Goal: Task Accomplishment & Management: Manage account settings

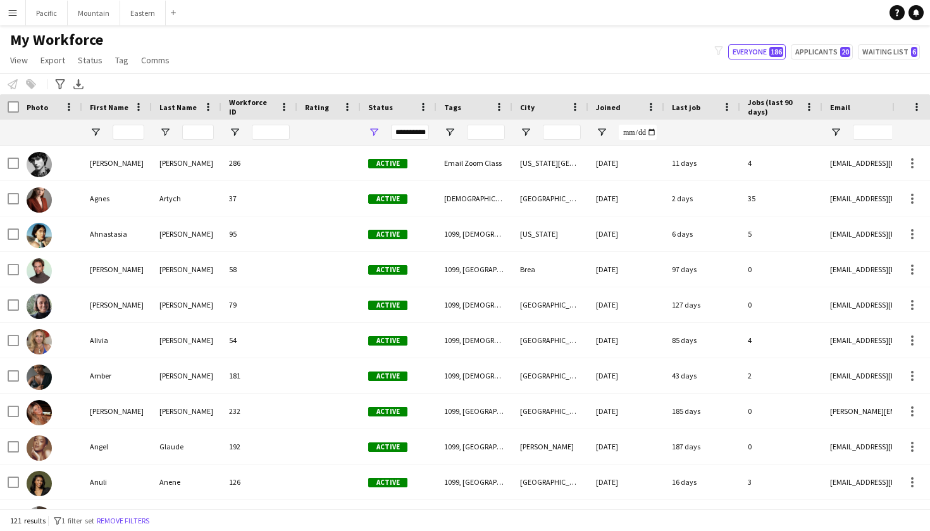
click at [15, 6] on button "Menu" at bounding box center [12, 12] width 25 height 25
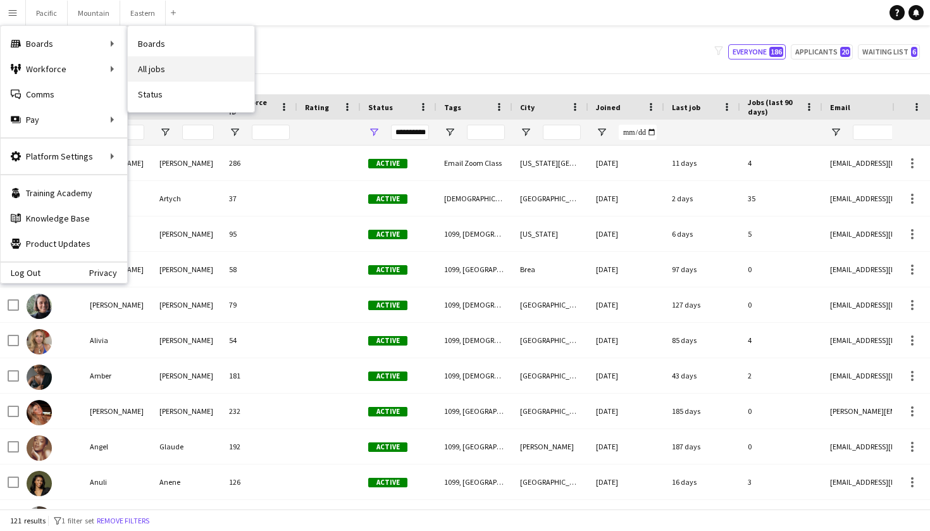
click at [142, 65] on link "All jobs" at bounding box center [191, 68] width 127 height 25
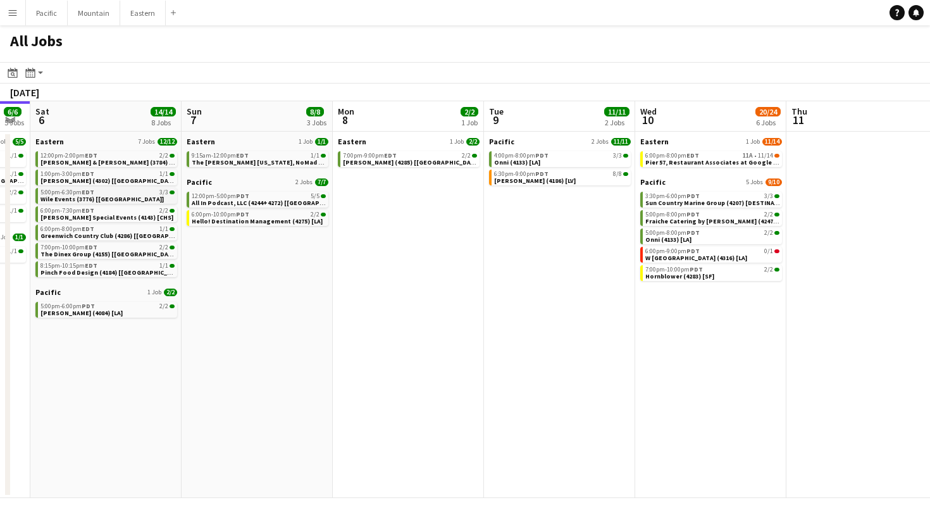
scroll to position [0, 363]
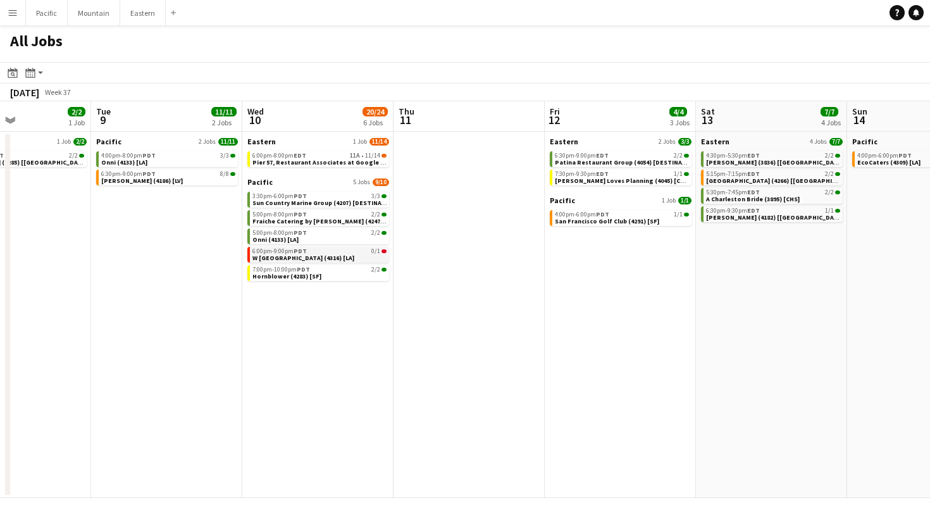
click at [340, 255] on link "6:00pm-9:00pm PDT 0/1 W Hollywood (4316) [LA]" at bounding box center [320, 254] width 134 height 15
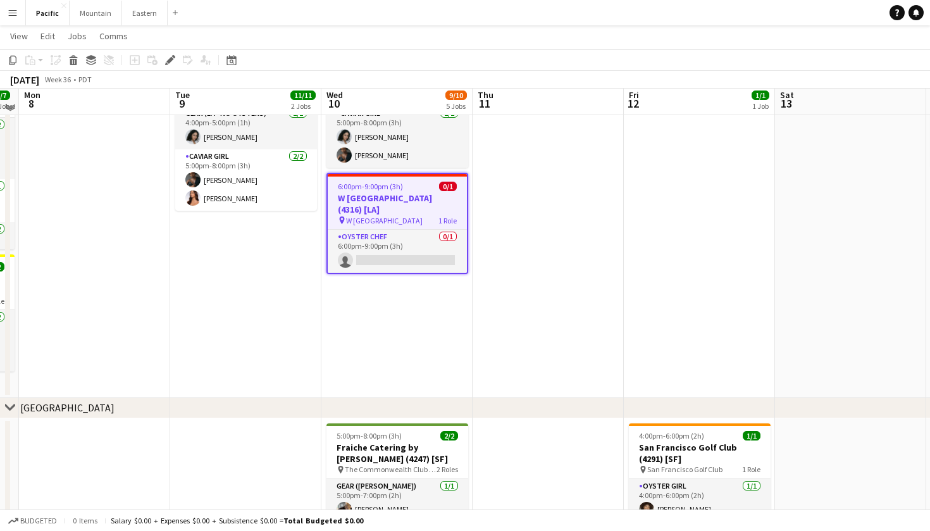
scroll to position [377, 0]
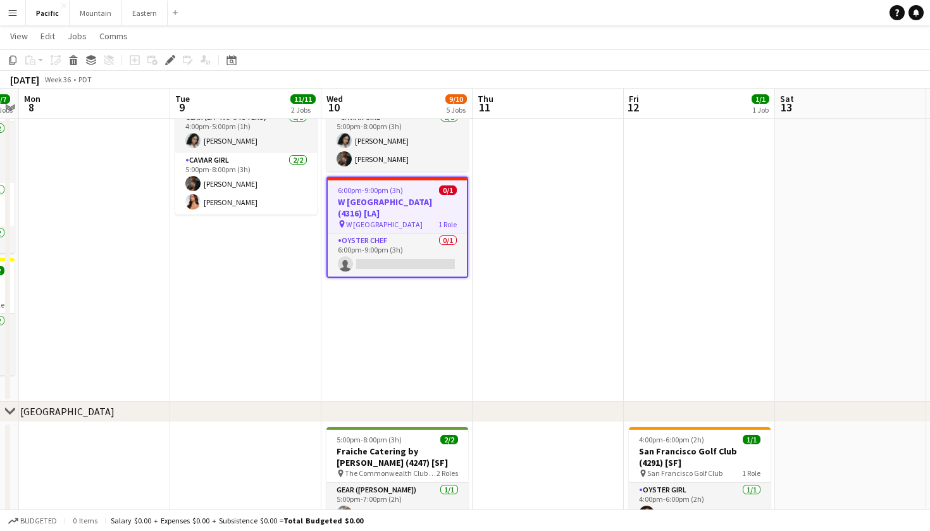
click at [427, 203] on h3 "W Hollywood (4316) [LA]" at bounding box center [397, 207] width 139 height 23
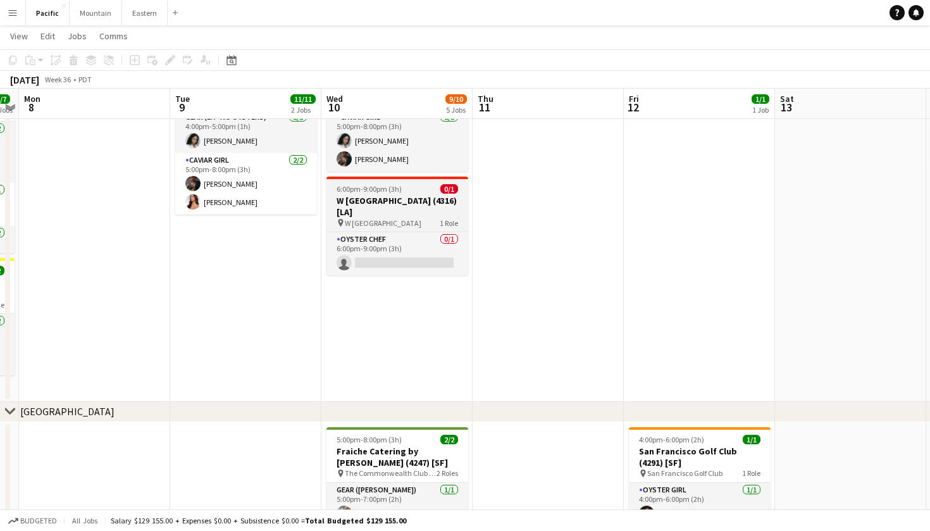
click at [433, 218] on div "pin W Hollywood 1 Role" at bounding box center [398, 223] width 142 height 10
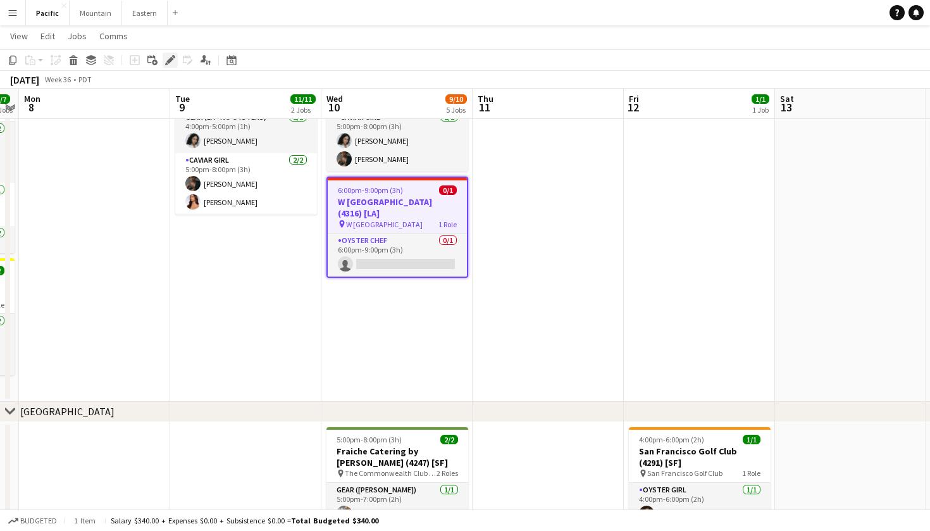
click at [167, 60] on icon "Edit" at bounding box center [170, 60] width 10 height 10
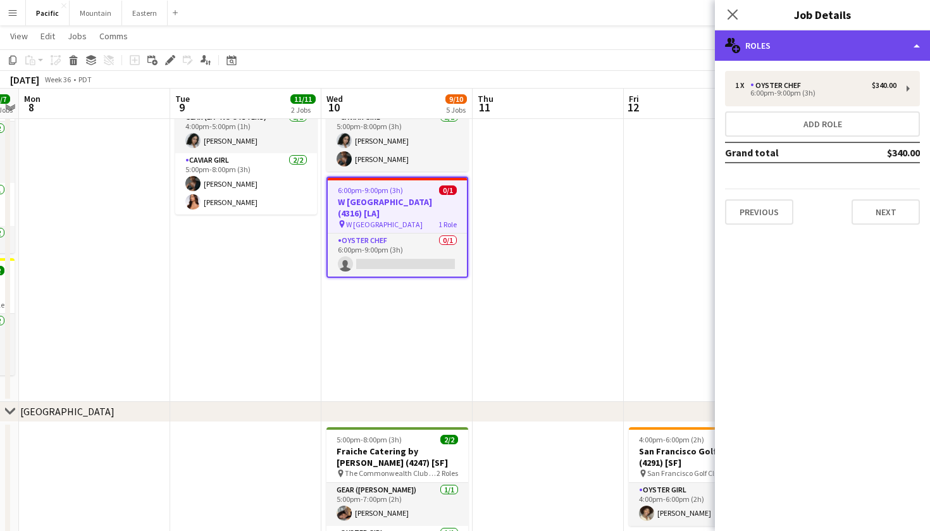
click at [875, 48] on div "multiple-users-add Roles" at bounding box center [822, 45] width 215 height 30
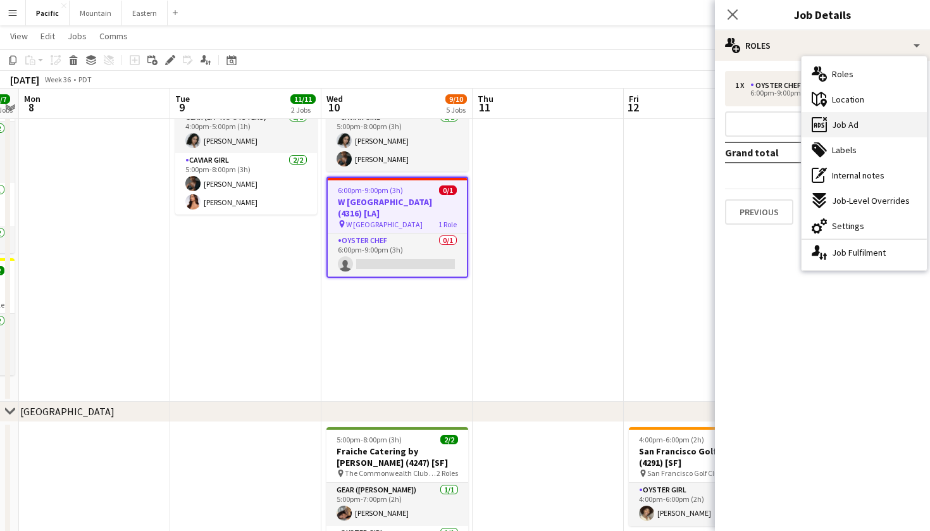
click at [860, 123] on div "ads-window Job Ad" at bounding box center [864, 124] width 125 height 25
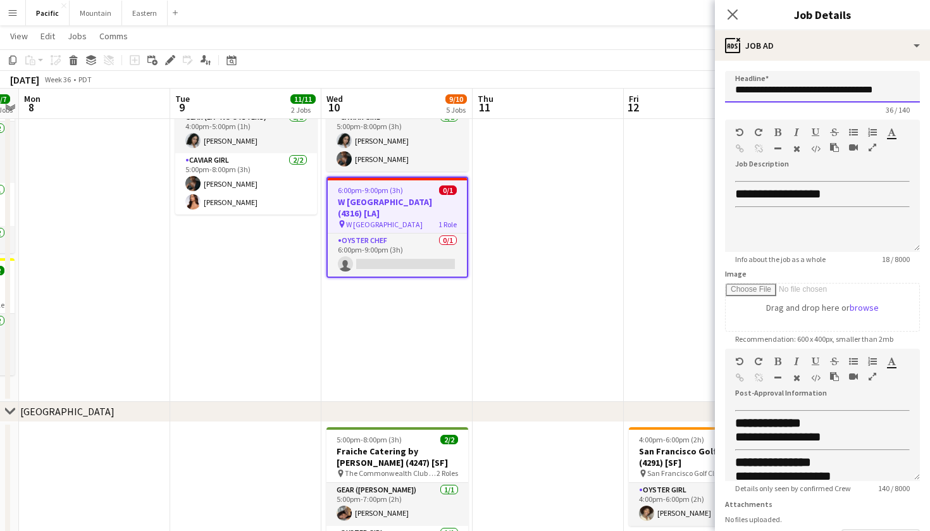
click at [809, 89] on input "**********" at bounding box center [822, 87] width 195 height 32
click at [735, 19] on icon "Close pop-in" at bounding box center [733, 14] width 12 height 12
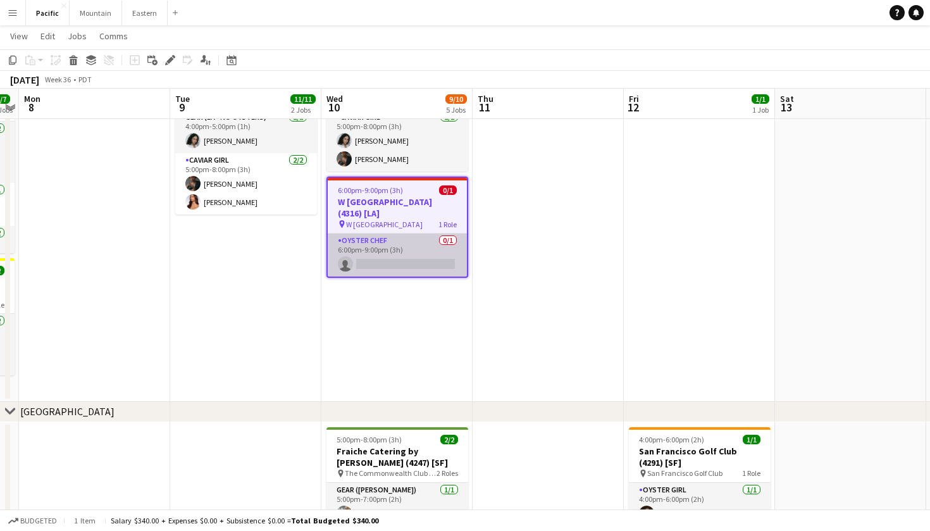
click at [384, 234] on app-card-role "Oyster Chef 0/1 6:00pm-9:00pm (3h) single-neutral-actions" at bounding box center [397, 255] width 139 height 43
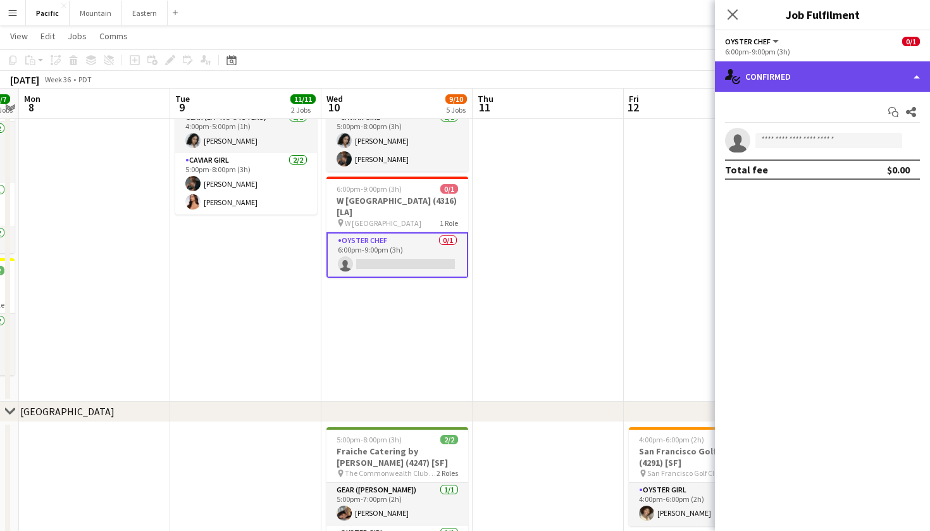
click at [805, 76] on div "single-neutral-actions-check-2 Confirmed" at bounding box center [822, 76] width 215 height 30
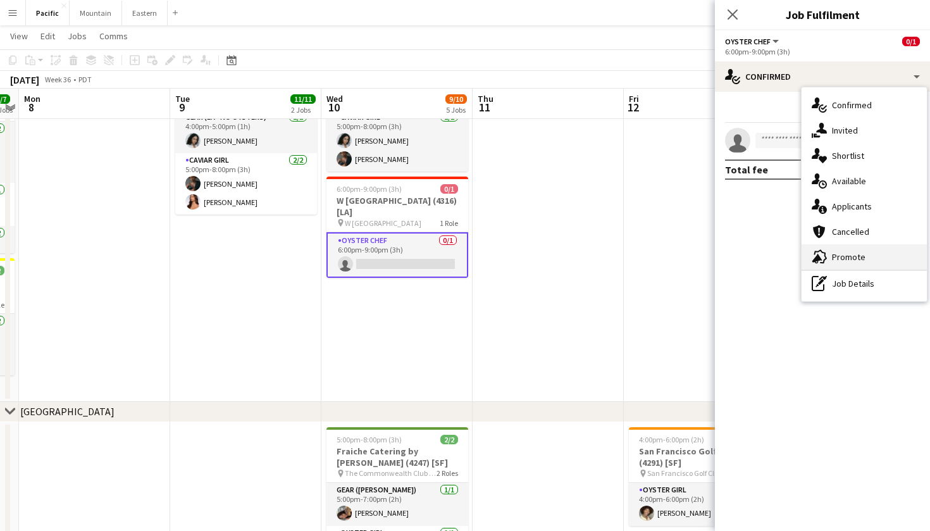
click at [827, 249] on div "advertising-megaphone Promote" at bounding box center [864, 256] width 125 height 25
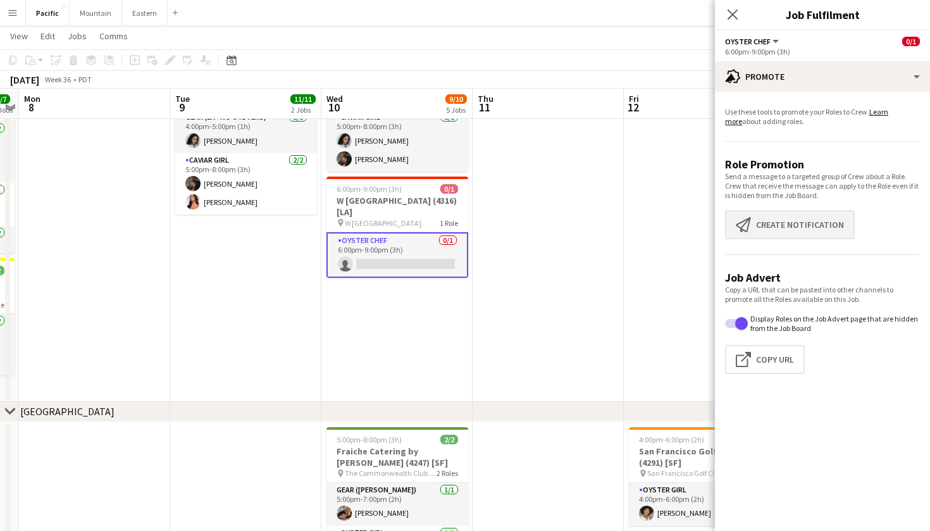
click at [794, 233] on button "Create notification Create notification" at bounding box center [790, 224] width 130 height 29
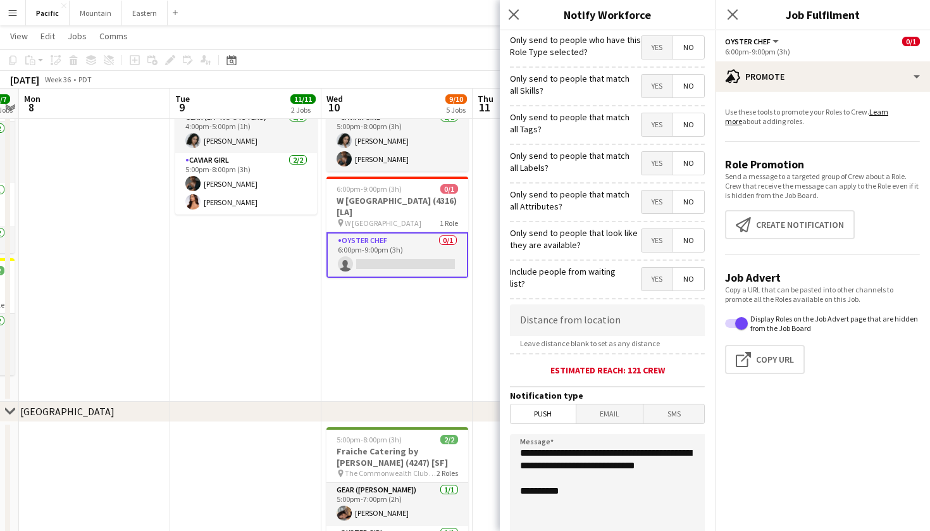
click at [665, 124] on span "Yes" at bounding box center [657, 124] width 31 height 23
drag, startPoint x: 624, startPoint y: 382, endPoint x: 620, endPoint y: 442, distance: 60.3
click at [624, 384] on form "**********" at bounding box center [607, 363] width 215 height 666
drag, startPoint x: 592, startPoint y: 480, endPoint x: 546, endPoint y: 466, distance: 47.8
click at [546, 466] on textarea "**********" at bounding box center [607, 511] width 195 height 155
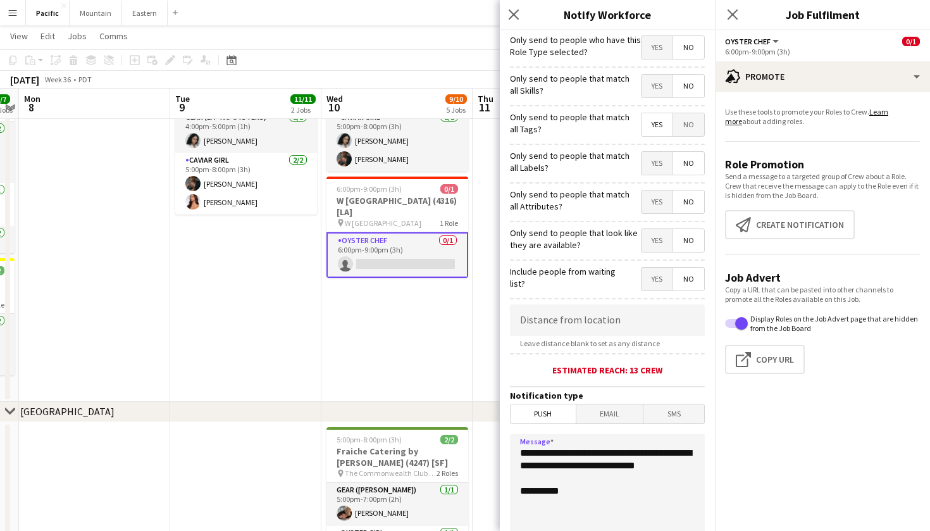
click at [573, 483] on textarea "**********" at bounding box center [607, 511] width 195 height 155
drag, startPoint x: 585, startPoint y: 481, endPoint x: 511, endPoint y: 451, distance: 79.4
click at [511, 451] on textarea "**********" at bounding box center [607, 511] width 195 height 155
paste textarea "**********"
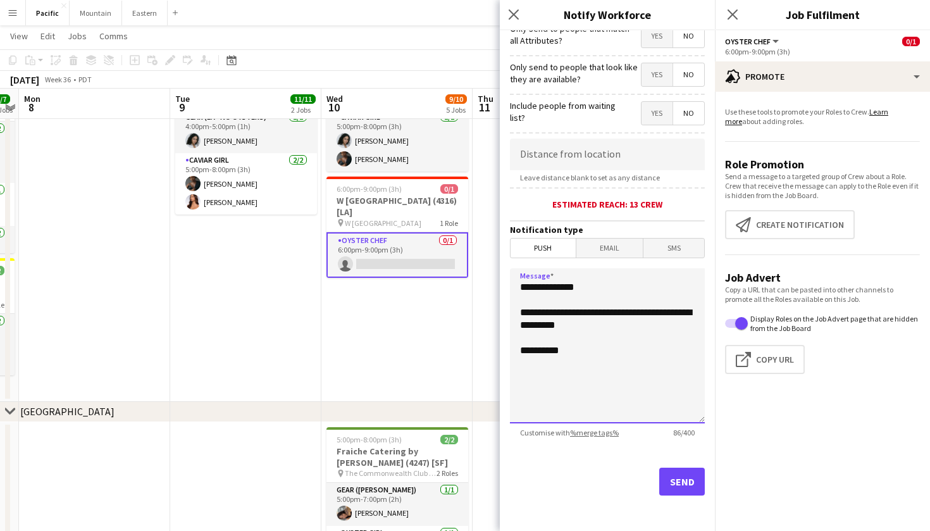
scroll to position [166, 0]
type textarea "**********"
click at [686, 481] on button "Send" at bounding box center [682, 482] width 46 height 28
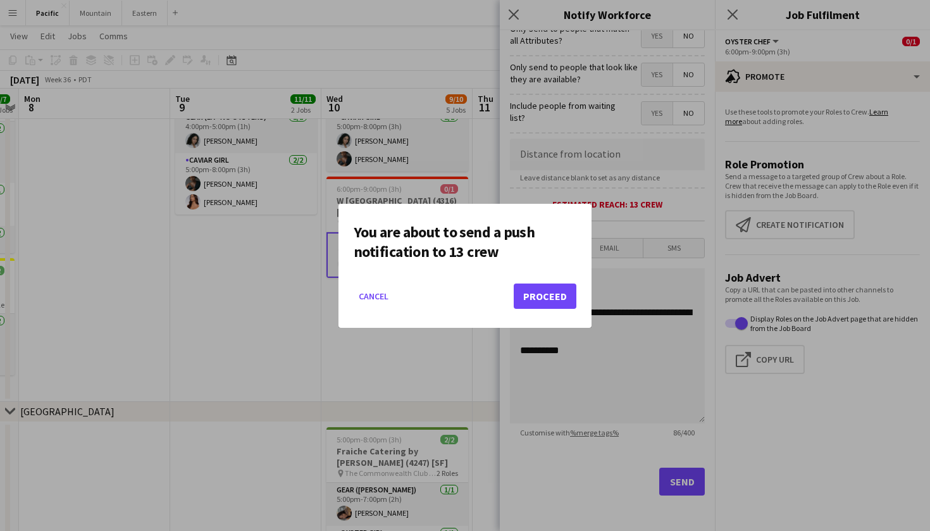
click at [554, 299] on button "Proceed" at bounding box center [545, 296] width 63 height 25
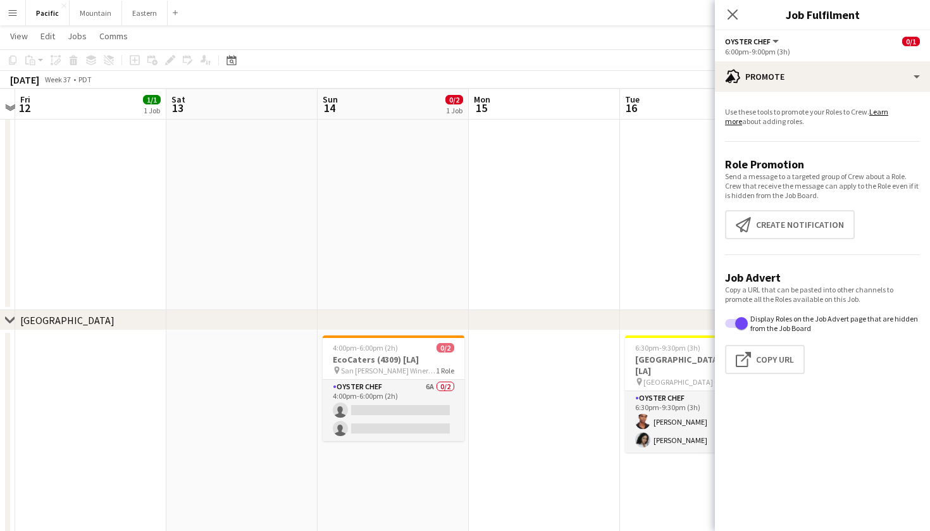
scroll to position [107, 0]
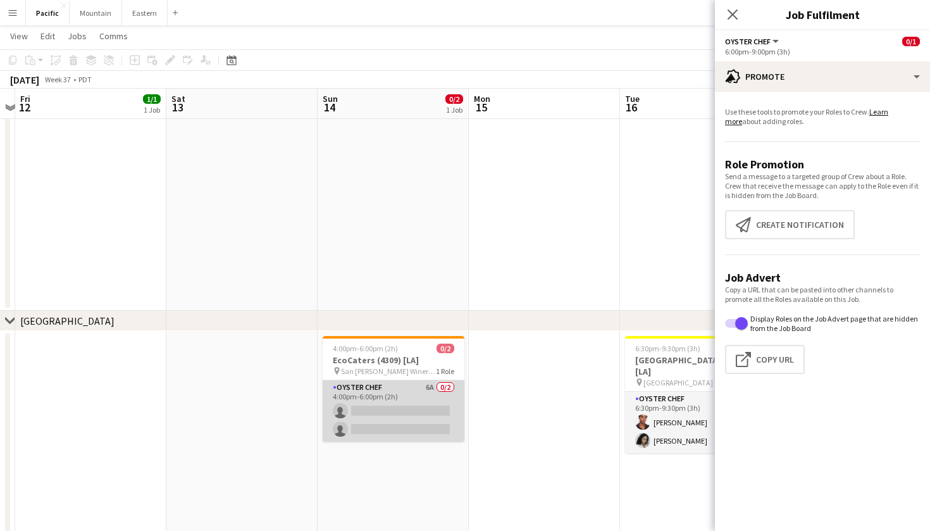
click at [420, 409] on app-card-role "Oyster Chef 6A 0/2 4:00pm-6:00pm (2h) single-neutral-actions single-neutral-act…" at bounding box center [394, 410] width 142 height 61
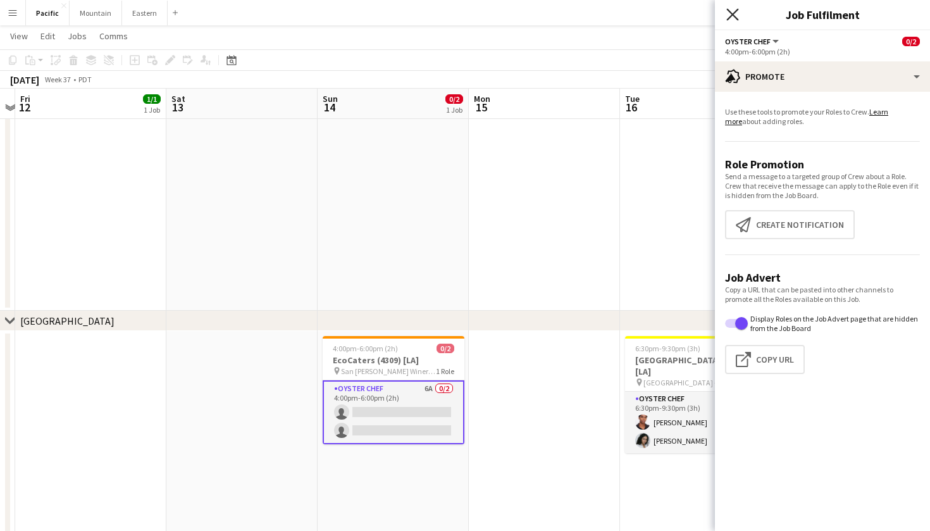
click at [736, 11] on icon at bounding box center [733, 14] width 12 height 12
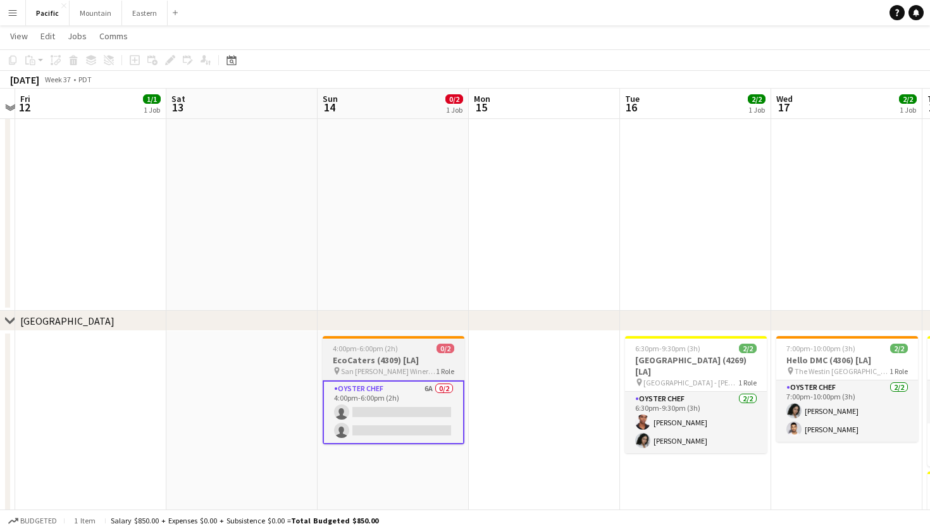
click at [420, 368] on span "San Pasqual Winery (La Mesa, CA)" at bounding box center [388, 370] width 95 height 9
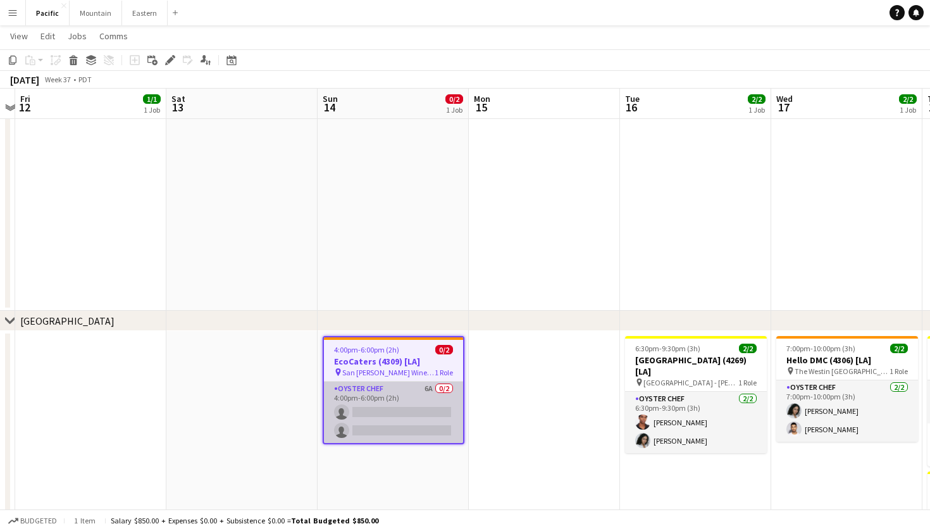
click at [412, 410] on app-card-role "Oyster Chef 6A 0/2 4:00pm-6:00pm (2h) single-neutral-actions single-neutral-act…" at bounding box center [393, 412] width 139 height 61
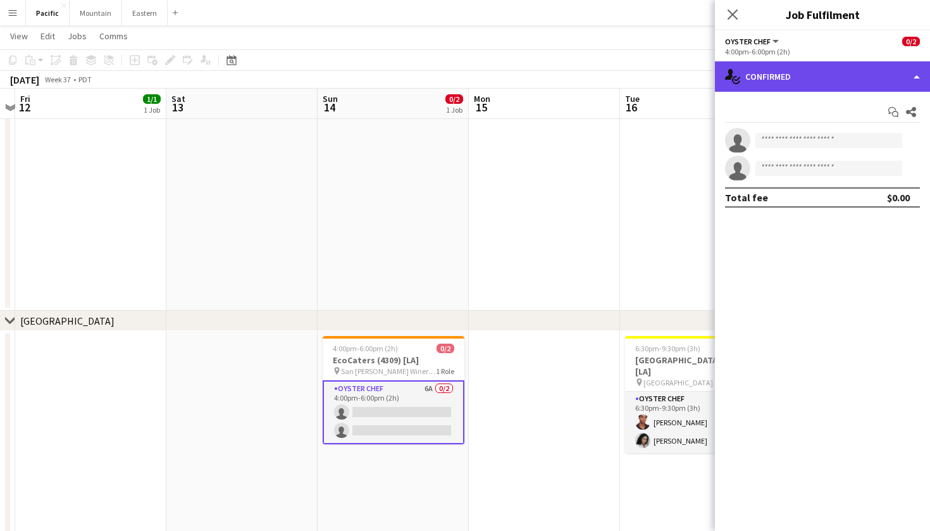
click at [787, 71] on div "single-neutral-actions-check-2 Confirmed" at bounding box center [822, 76] width 215 height 30
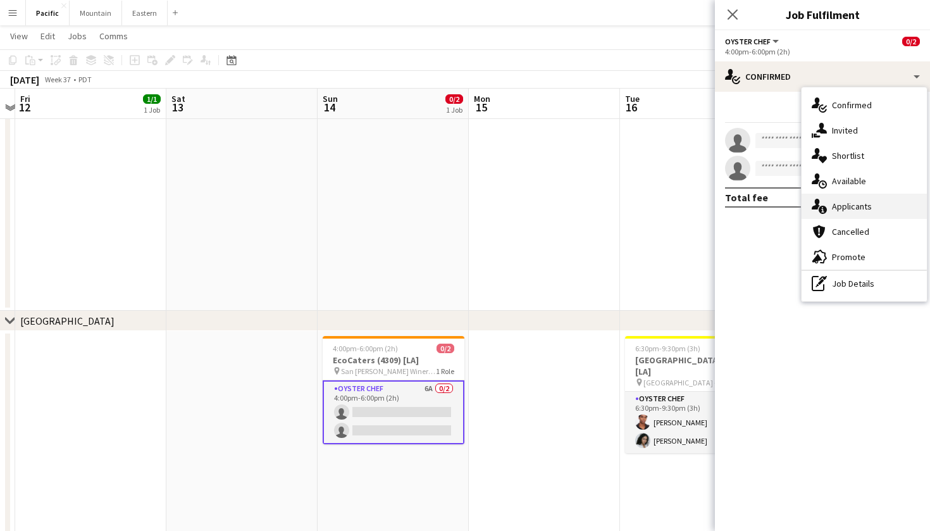
click at [837, 211] on span "Applicants" at bounding box center [852, 206] width 40 height 11
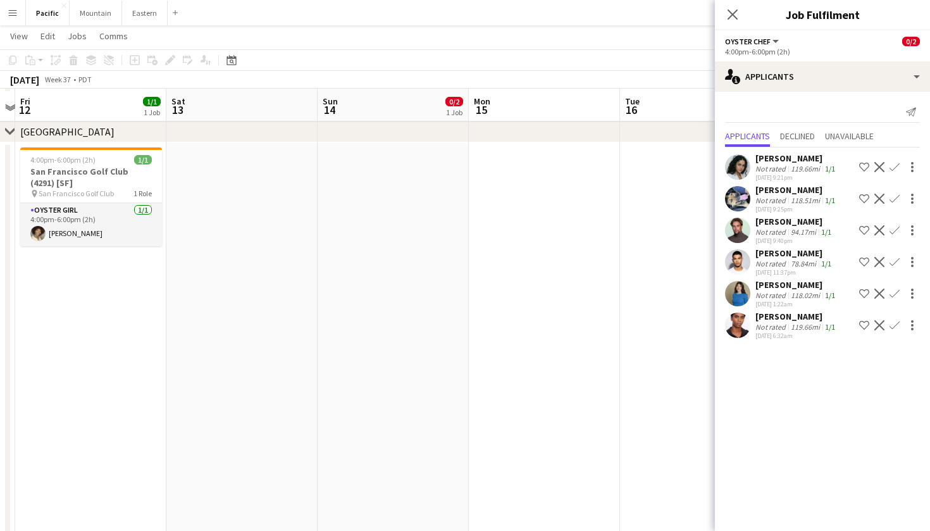
scroll to position [656, 0]
click at [743, 17] on div "Close pop-in" at bounding box center [732, 14] width 35 height 29
click at [737, 15] on icon "Close pop-in" at bounding box center [733, 14] width 12 height 12
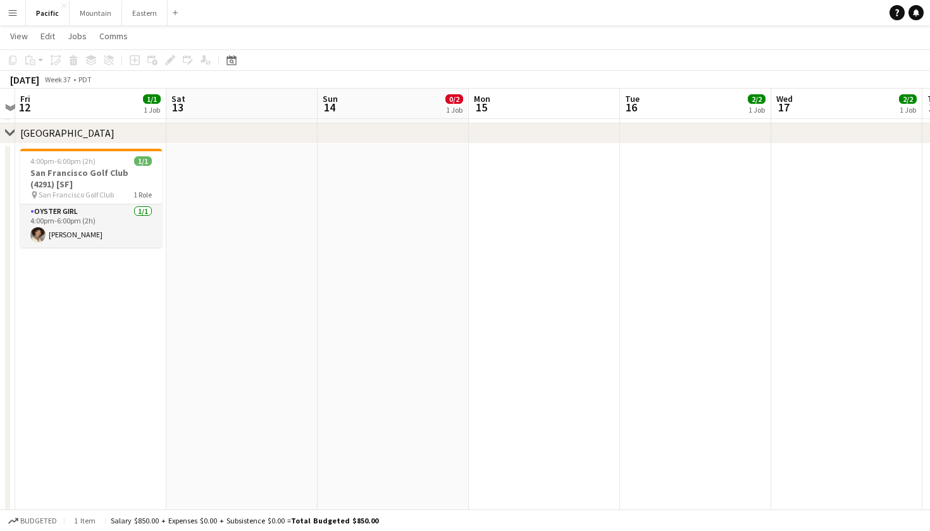
click at [5, 11] on button "Menu" at bounding box center [12, 12] width 25 height 25
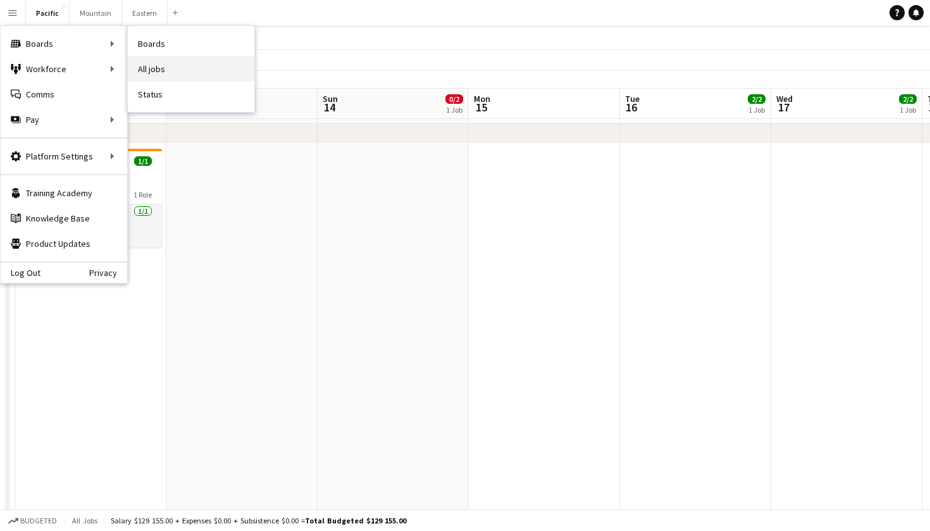
click at [156, 64] on link "All jobs" at bounding box center [191, 68] width 127 height 25
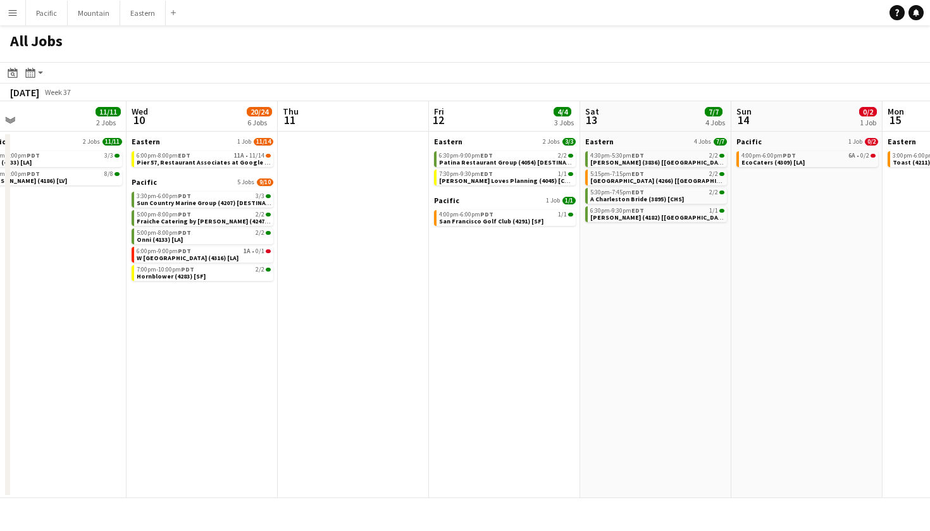
scroll to position [0, 475]
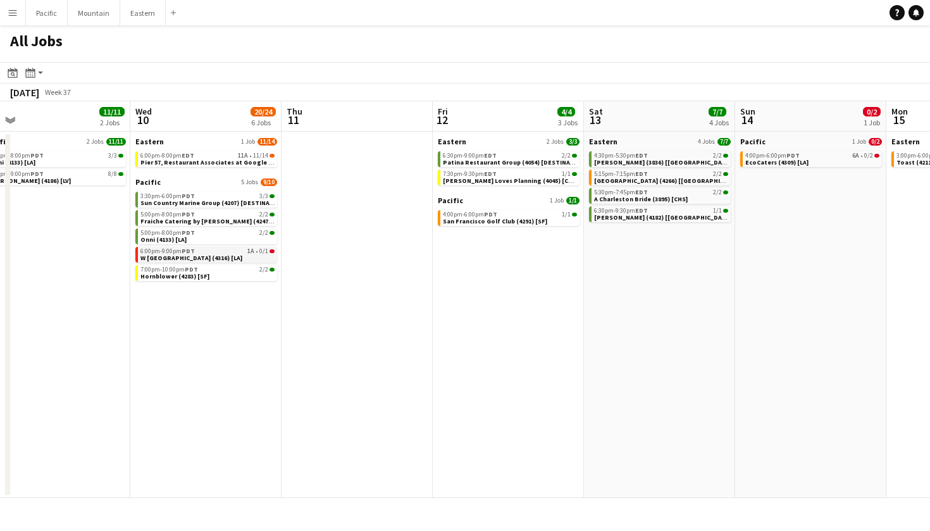
click at [264, 254] on span "0/1" at bounding box center [263, 251] width 9 height 6
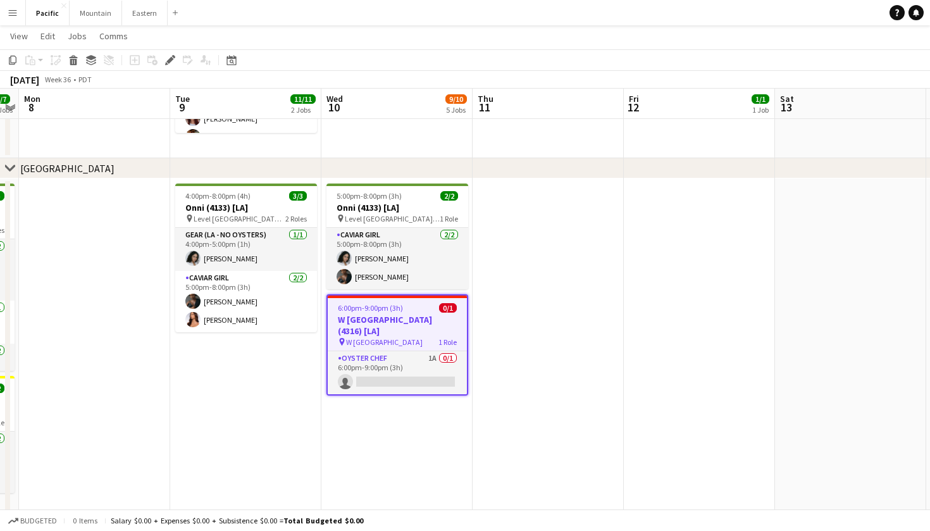
scroll to position [270, 0]
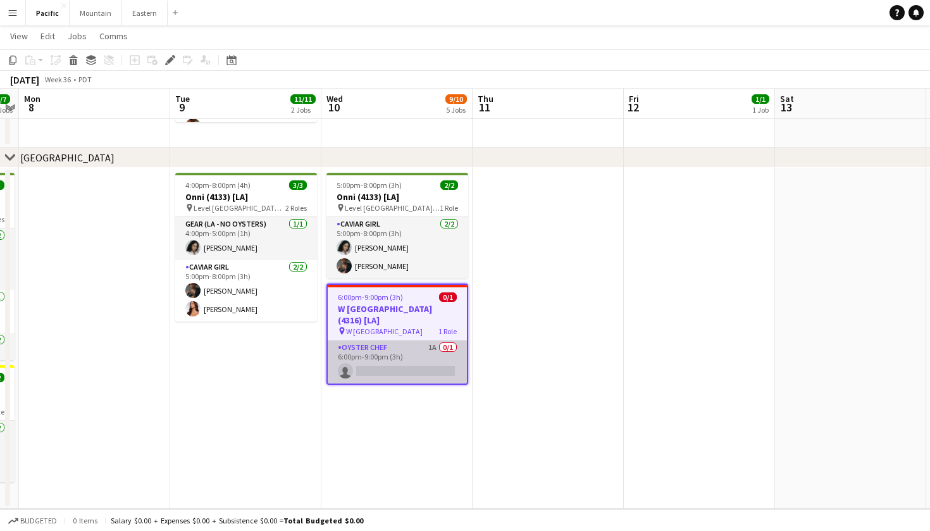
click at [441, 354] on app-card-role "Oyster Chef 1A 0/1 6:00pm-9:00pm (3h) single-neutral-actions" at bounding box center [397, 361] width 139 height 43
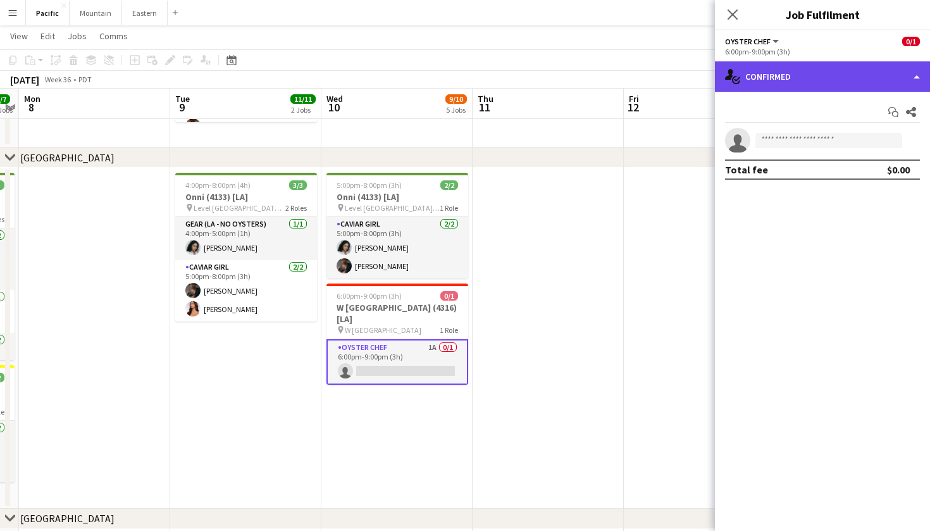
click at [864, 72] on div "single-neutral-actions-check-2 Confirmed" at bounding box center [822, 76] width 215 height 30
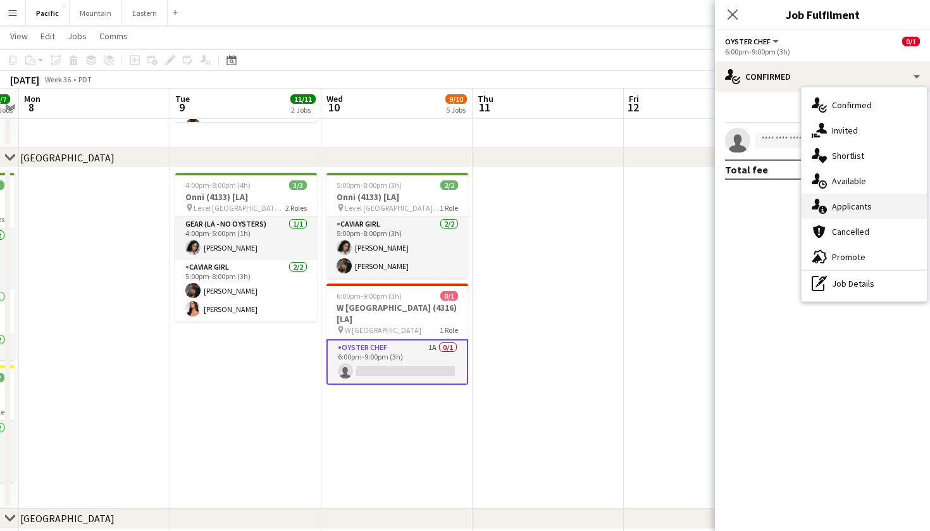
click at [862, 211] on span "Applicants" at bounding box center [852, 206] width 40 height 11
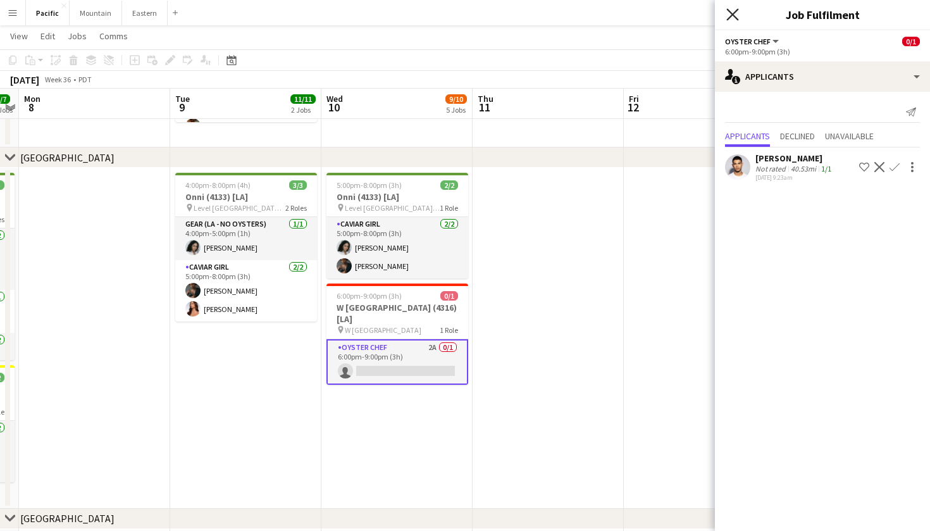
click at [733, 11] on icon "Close pop-in" at bounding box center [733, 14] width 12 height 12
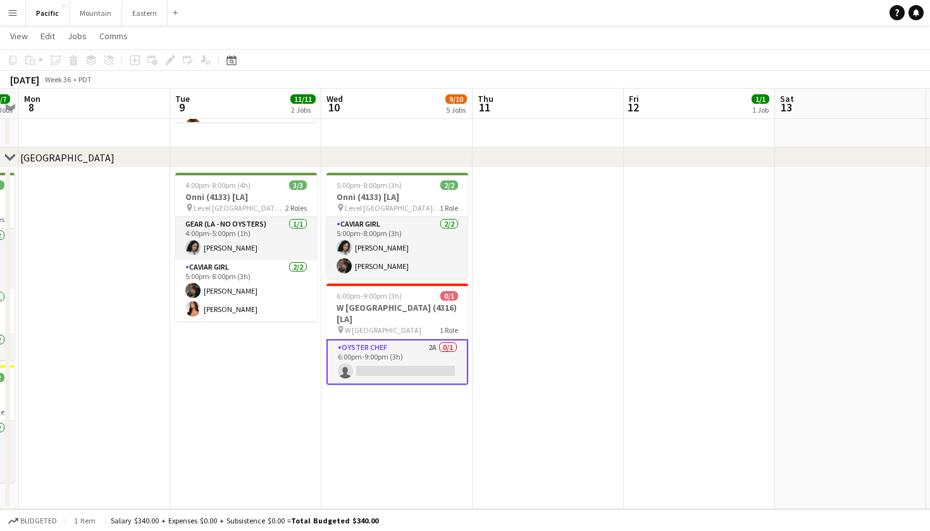
click at [429, 340] on app-card-role "Oyster Chef 2A 0/1 6:00pm-9:00pm (3h) single-neutral-actions" at bounding box center [398, 362] width 142 height 46
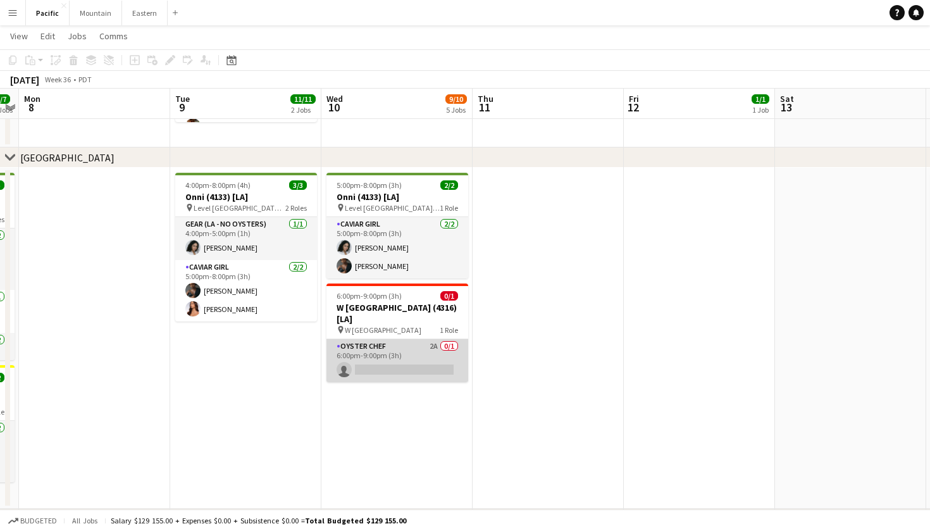
click at [445, 339] on app-card-role "Oyster Chef 2A 0/1 6:00pm-9:00pm (3h) single-neutral-actions" at bounding box center [398, 360] width 142 height 43
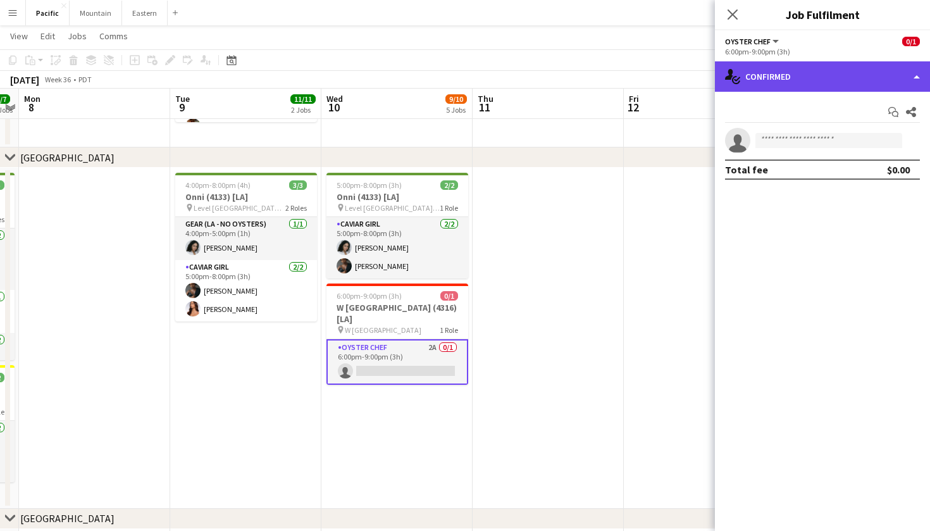
click at [894, 84] on div "single-neutral-actions-check-2 Confirmed" at bounding box center [822, 76] width 215 height 30
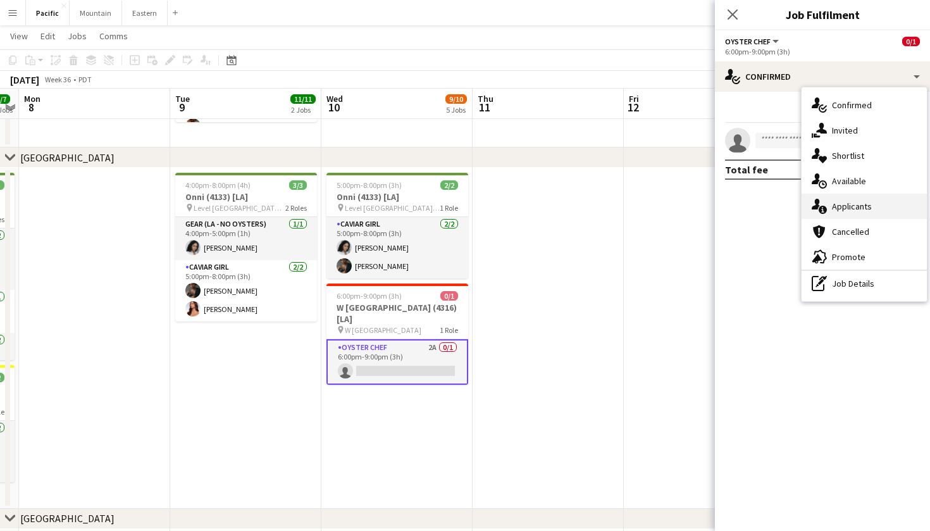
click at [863, 203] on span "Applicants" at bounding box center [852, 206] width 40 height 11
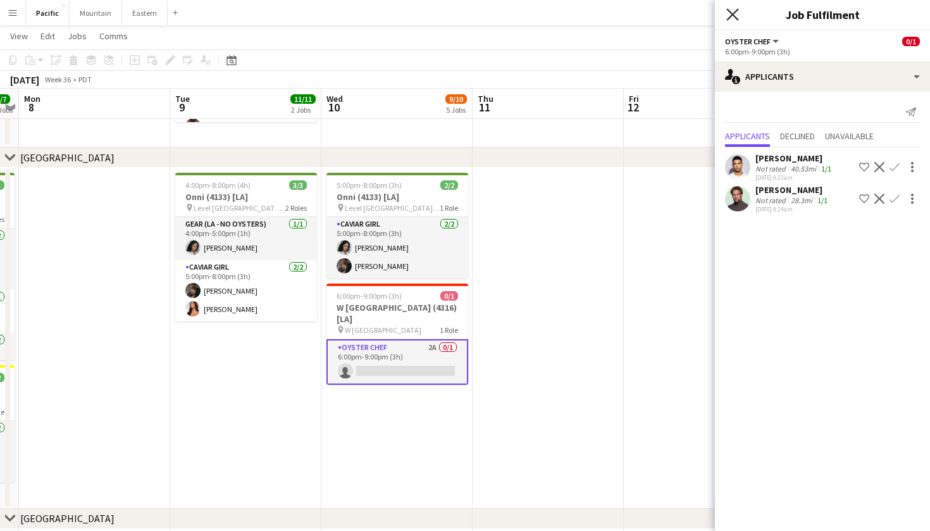
click at [737, 18] on icon "Close pop-in" at bounding box center [733, 14] width 12 height 12
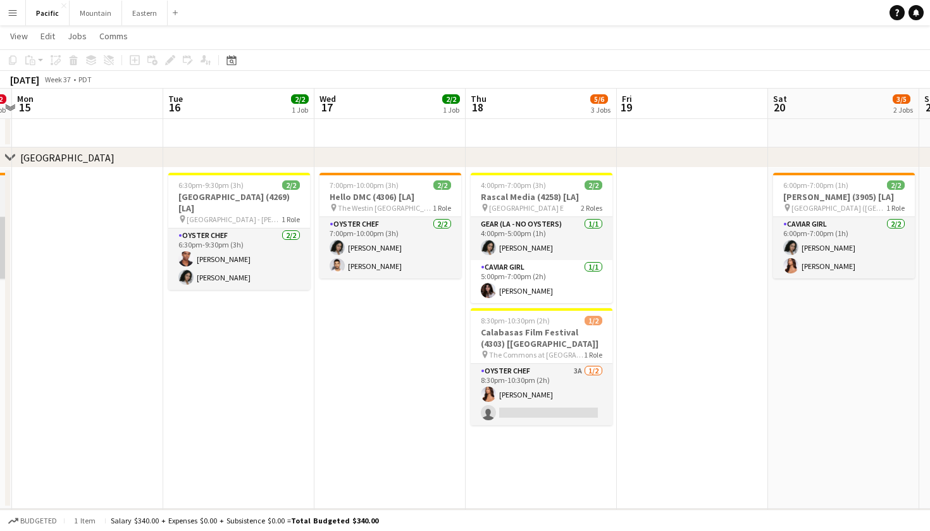
scroll to position [0, 591]
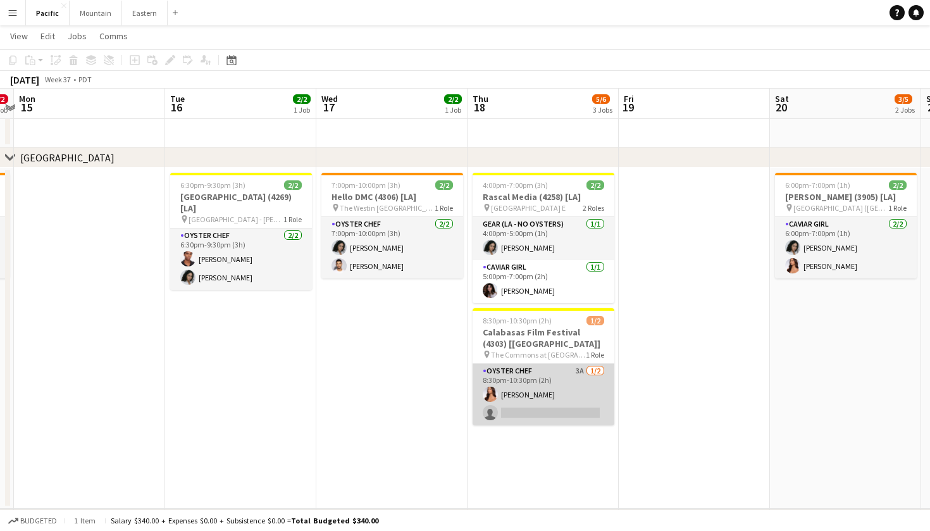
click at [540, 396] on app-card-role "Oyster Chef 3A 1/2 8:30pm-10:30pm (2h) Kirra Santos single-neutral-actions" at bounding box center [544, 394] width 142 height 61
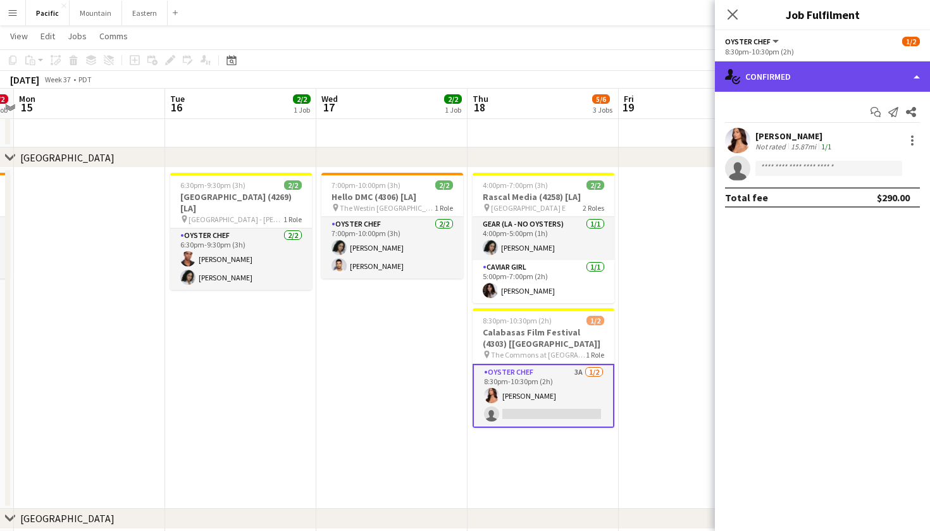
click at [843, 78] on div "single-neutral-actions-check-2 Confirmed" at bounding box center [822, 76] width 215 height 30
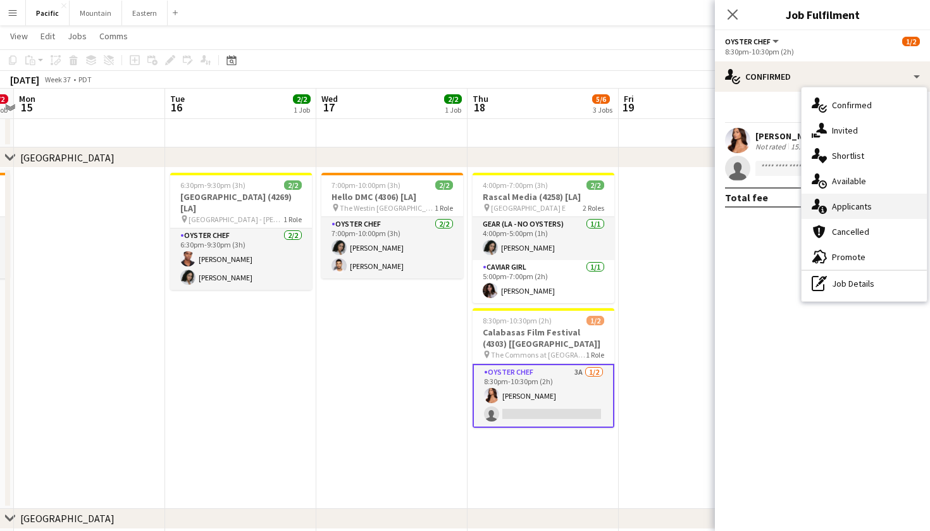
click at [874, 209] on div "single-neutral-actions-information Applicants" at bounding box center [864, 206] width 125 height 25
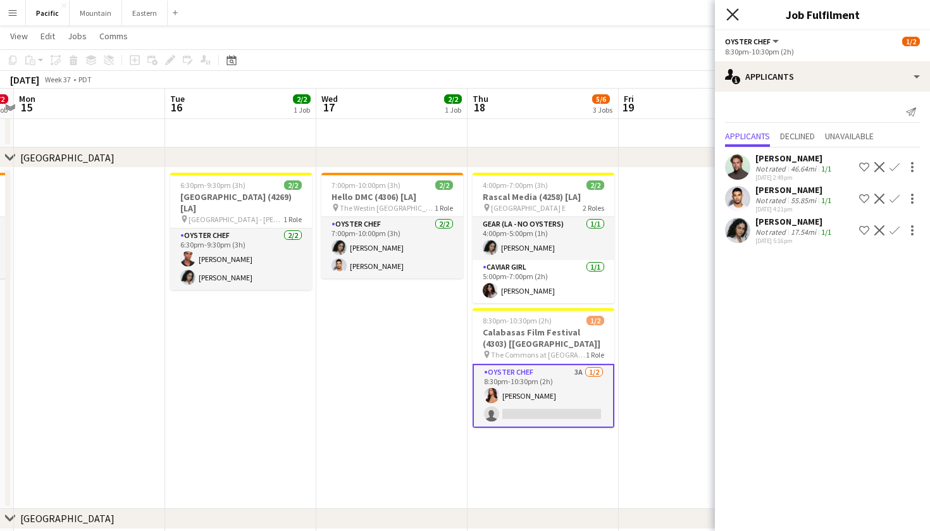
click at [736, 14] on icon "Close pop-in" at bounding box center [733, 14] width 12 height 12
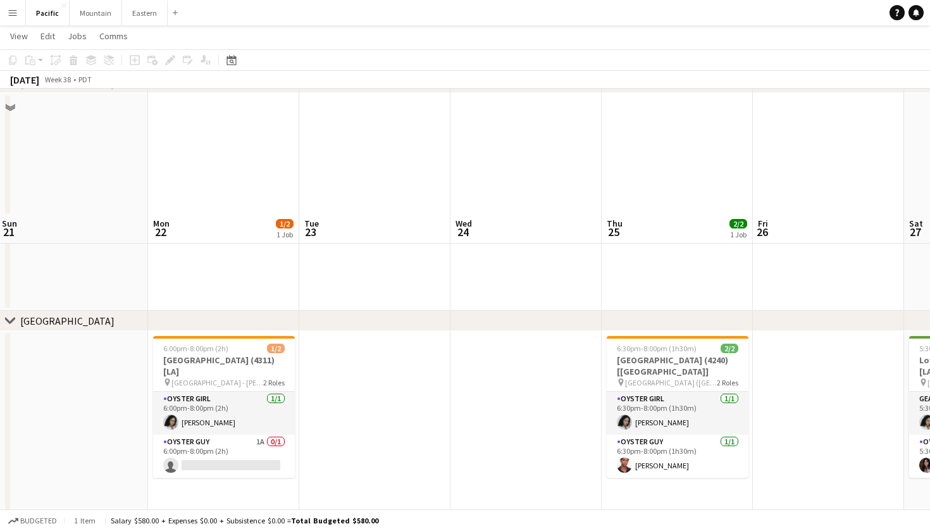
scroll to position [232, 0]
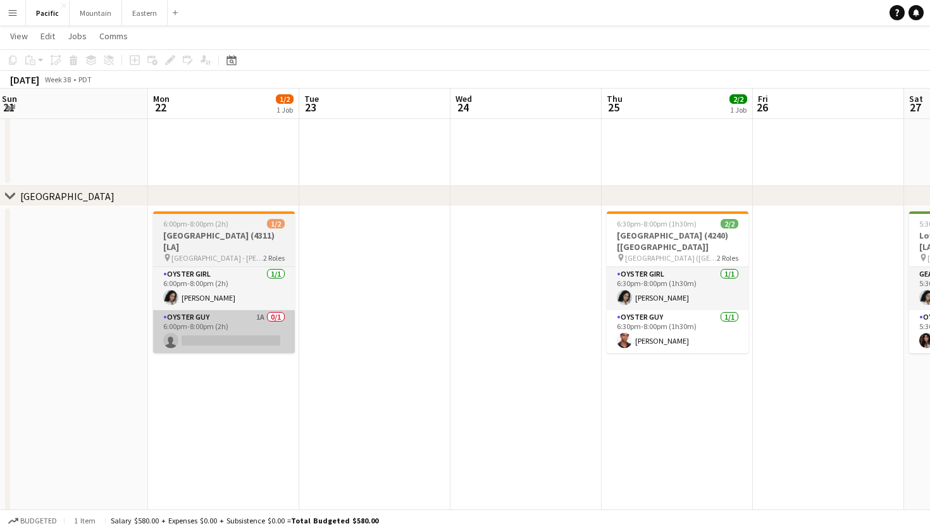
click at [268, 311] on app-card-role "Oyster Guy 1A 0/1 6:00pm-8:00pm (2h) single-neutral-actions" at bounding box center [224, 331] width 142 height 43
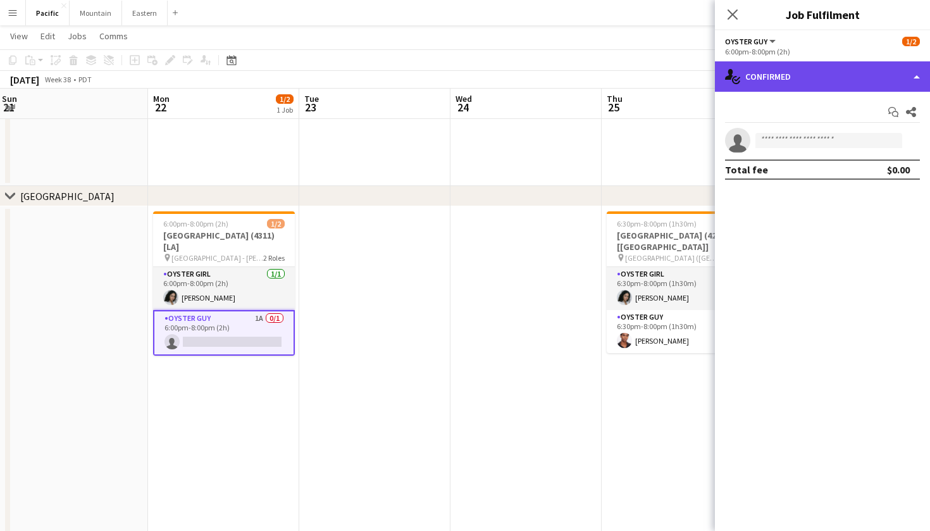
click at [786, 80] on div "single-neutral-actions-check-2 Confirmed" at bounding box center [822, 76] width 215 height 30
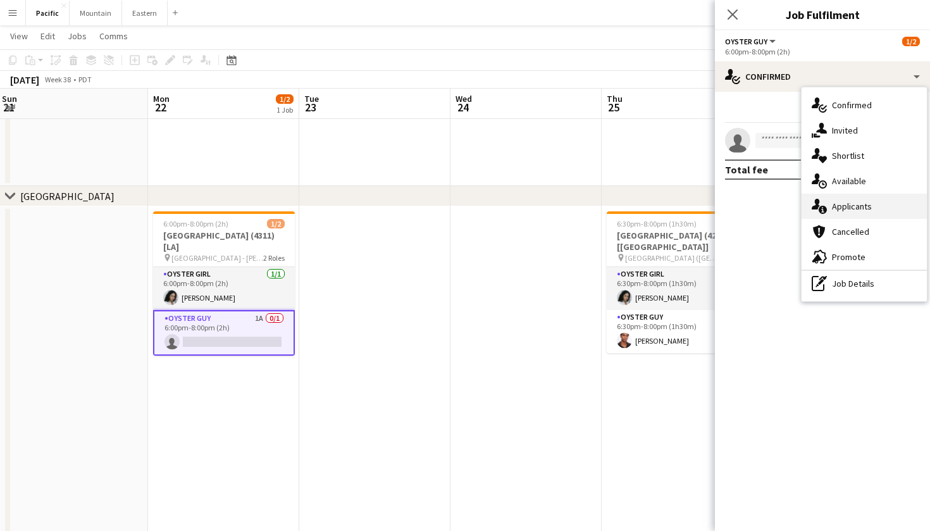
click at [847, 208] on span "Applicants" at bounding box center [852, 206] width 40 height 11
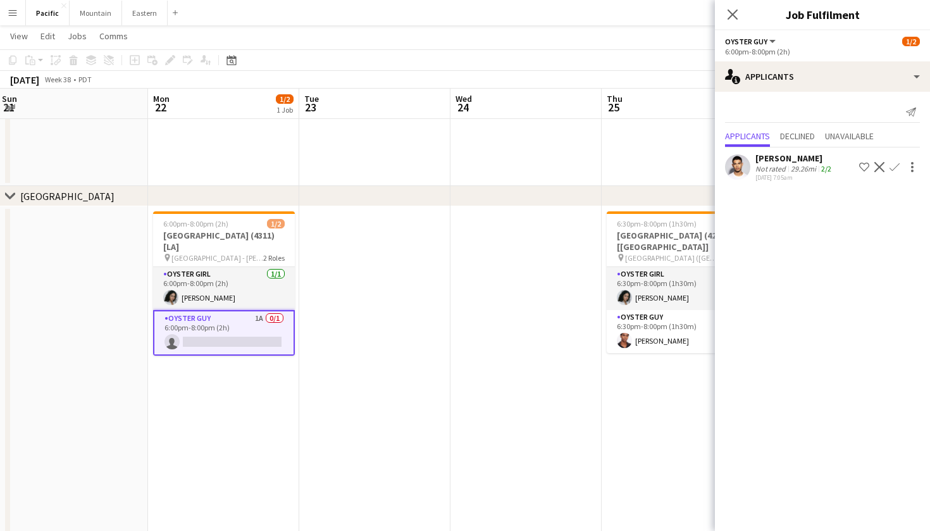
click at [895, 163] on app-icon "Confirm" at bounding box center [895, 167] width 10 height 10
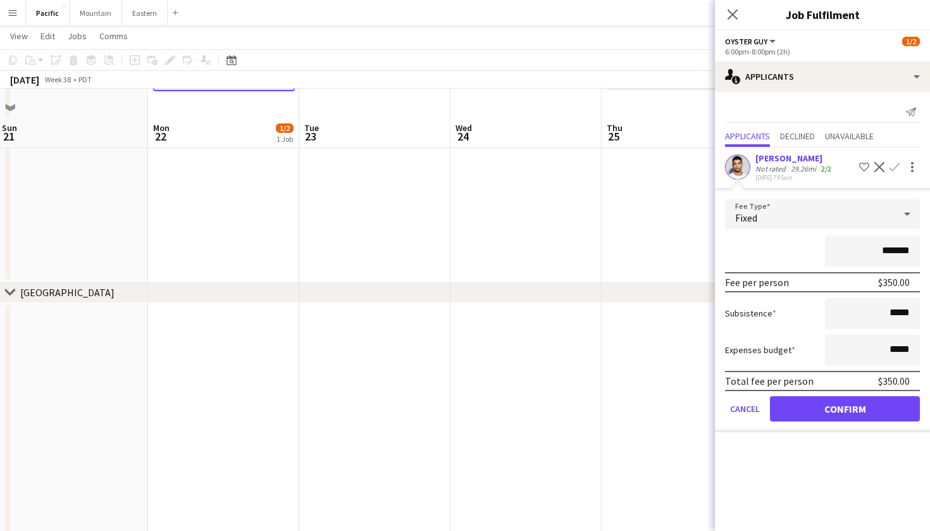
scroll to position [525, 0]
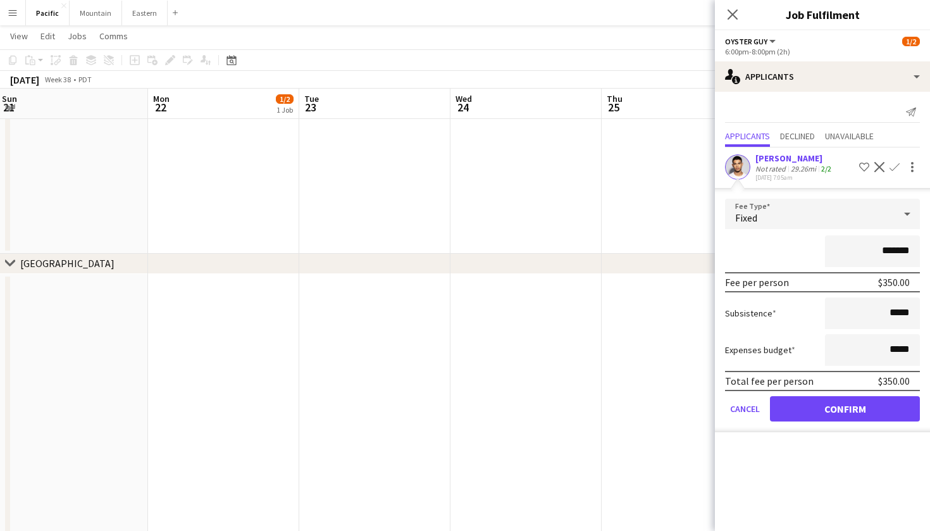
click at [862, 411] on button "Confirm" at bounding box center [845, 408] width 150 height 25
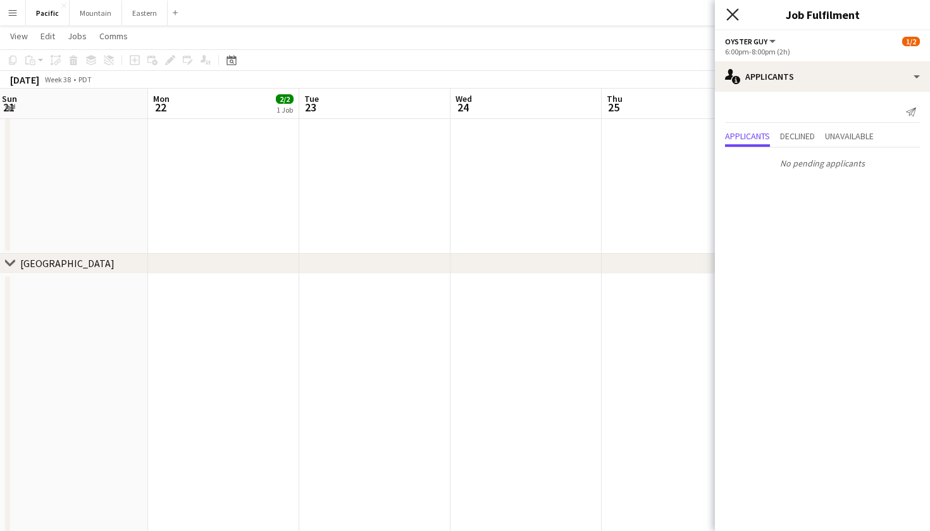
click at [733, 19] on icon "Close pop-in" at bounding box center [733, 14] width 12 height 12
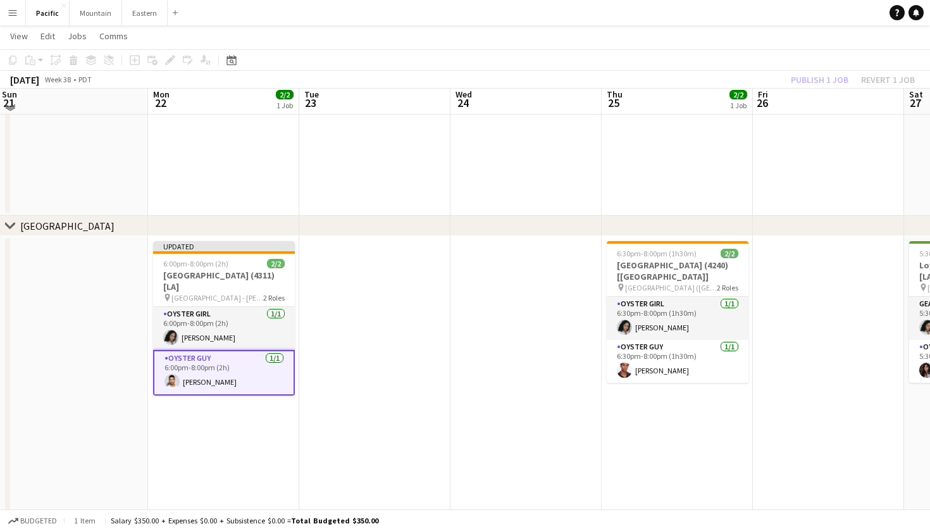
scroll to position [192, 0]
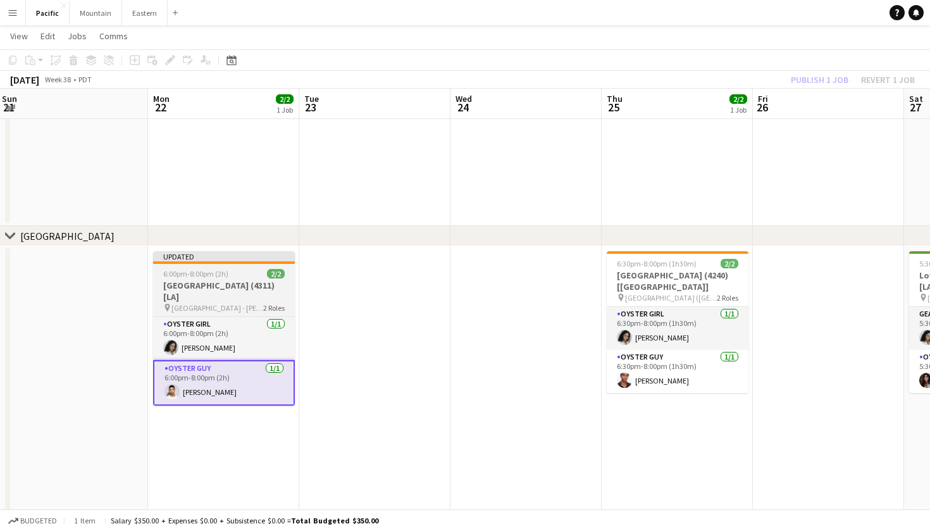
click at [233, 264] on app-job-card "Updated 6:00pm-8:00pm (2h) 2/2 Terranea Resort (4311) [LA] pin Terranea Resort …" at bounding box center [224, 328] width 142 height 154
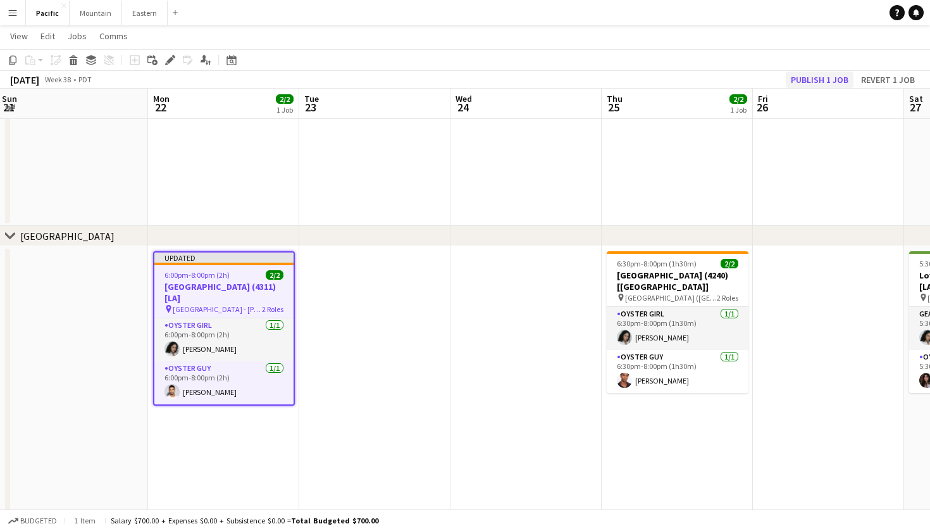
click at [841, 74] on button "Publish 1 job" at bounding box center [820, 80] width 68 height 16
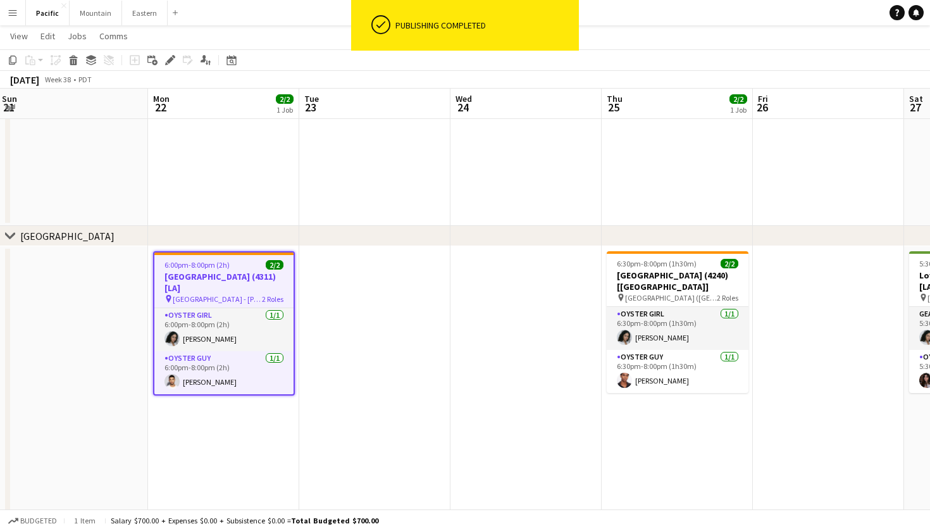
click at [12, 15] on app-icon "Menu" at bounding box center [13, 13] width 10 height 10
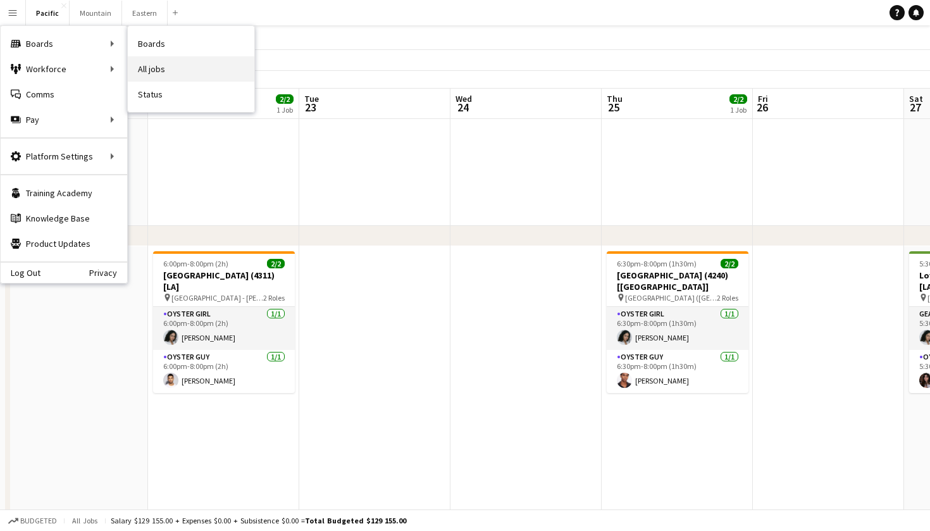
click at [149, 66] on link "All jobs" at bounding box center [191, 68] width 127 height 25
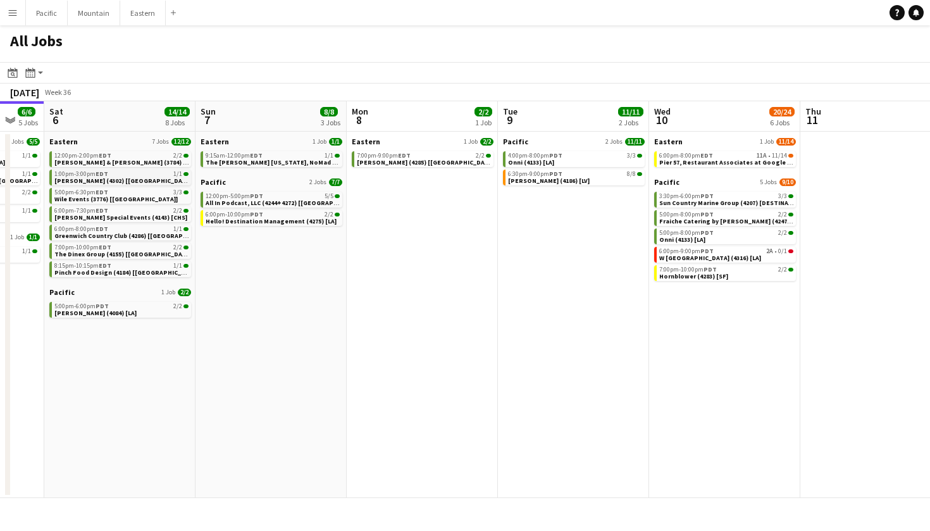
scroll to position [0, 393]
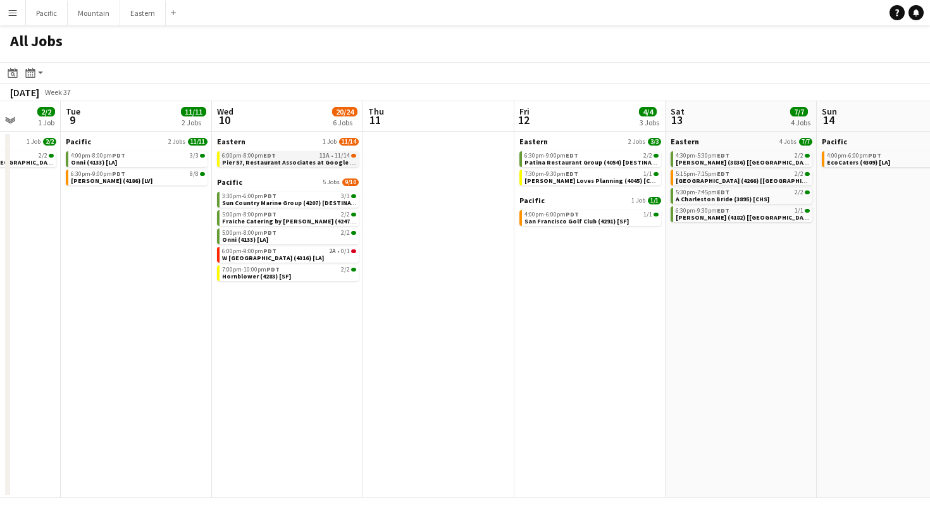
click at [336, 157] on span "11/14" at bounding box center [342, 156] width 15 height 6
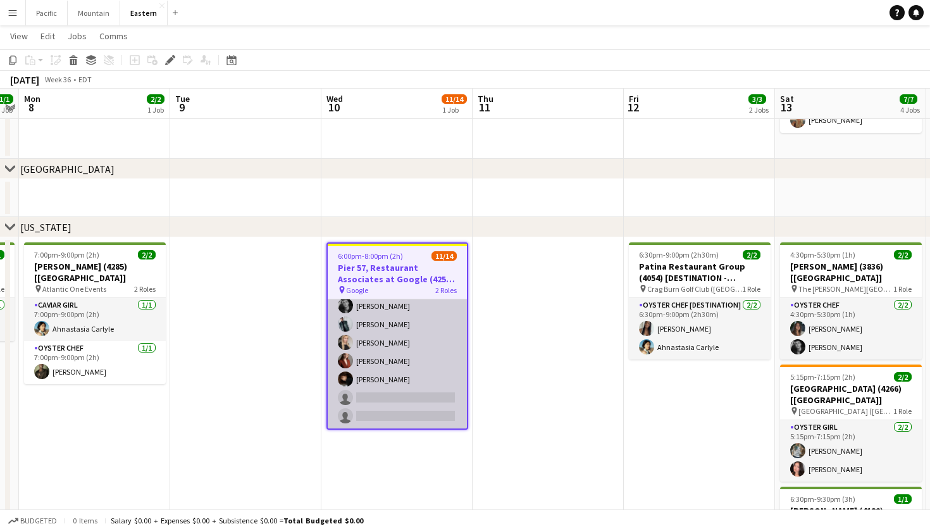
scroll to position [177, 0]
click at [411, 371] on app-card-role "Oyster Chef 7A [DATE] 6:00pm-8:00pm (2h) [PERSON_NAME] [PERSON_NAME] [PERSON_NA…" at bounding box center [397, 334] width 139 height 190
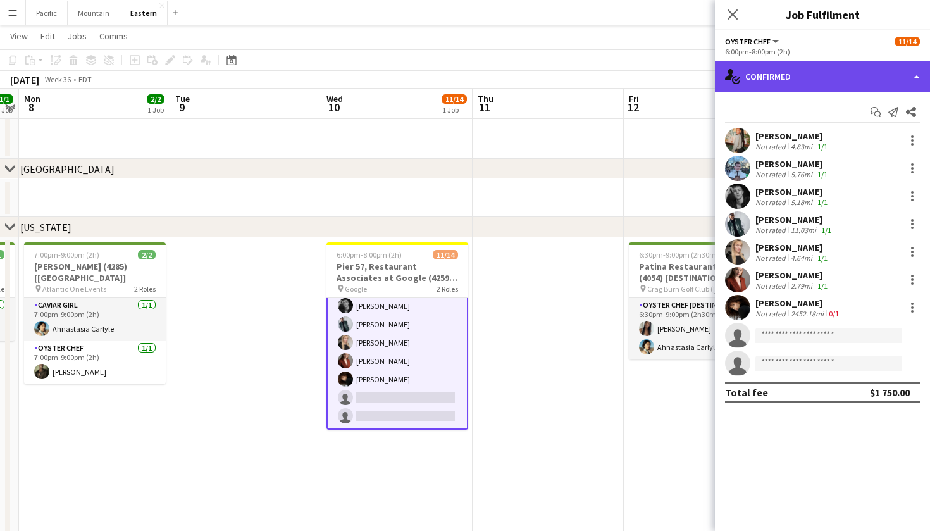
click at [797, 81] on div "single-neutral-actions-check-2 Confirmed" at bounding box center [822, 76] width 215 height 30
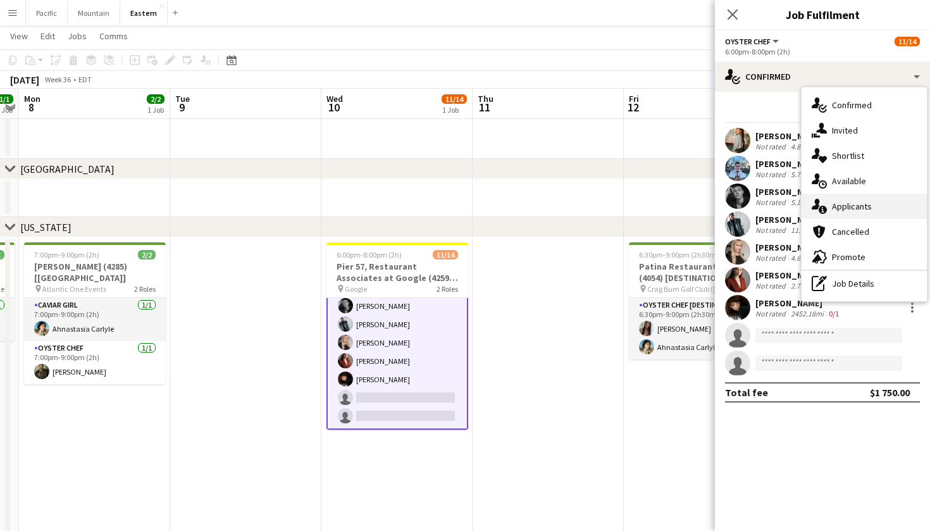
click at [858, 213] on div "single-neutral-actions-information Applicants" at bounding box center [864, 206] width 125 height 25
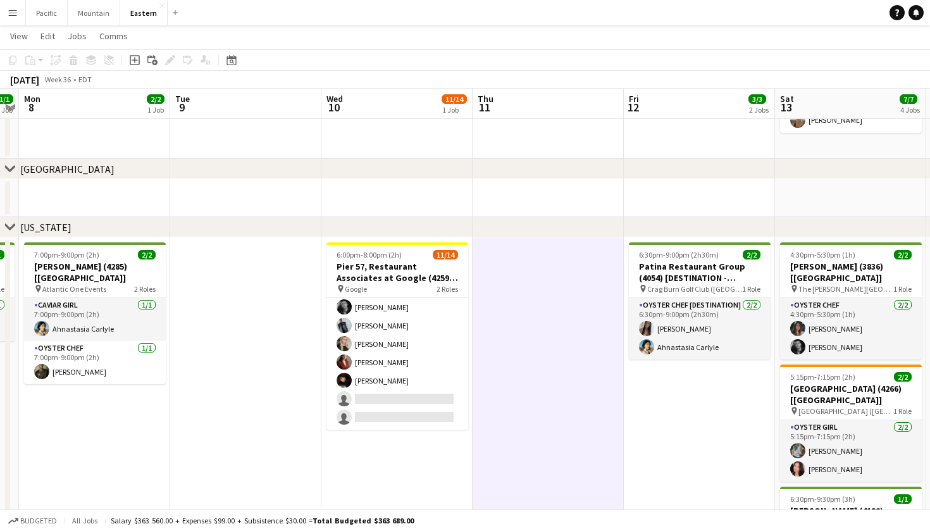
scroll to position [175, 0]
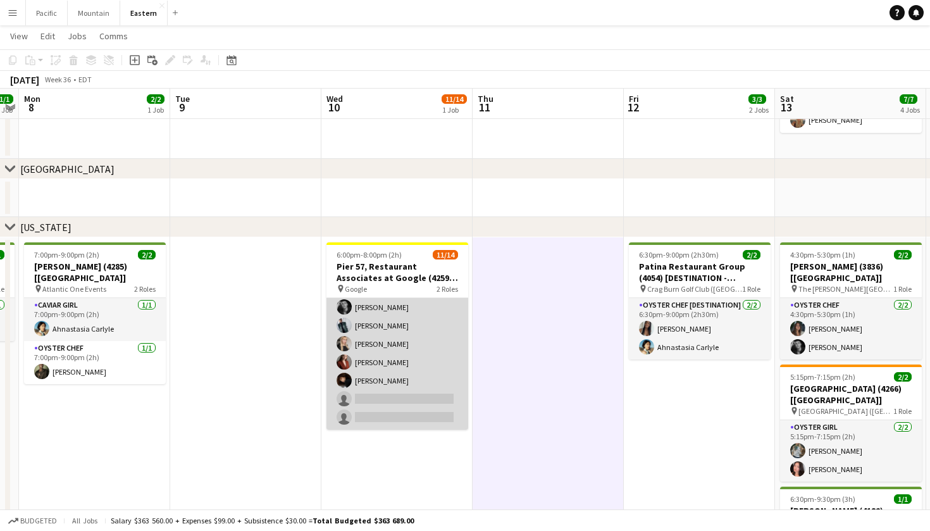
click at [352, 380] on app-card-role "Oyster Chef 7A [DATE] 6:00pm-8:00pm (2h) [PERSON_NAME] [PERSON_NAME] [PERSON_NA…" at bounding box center [398, 335] width 142 height 190
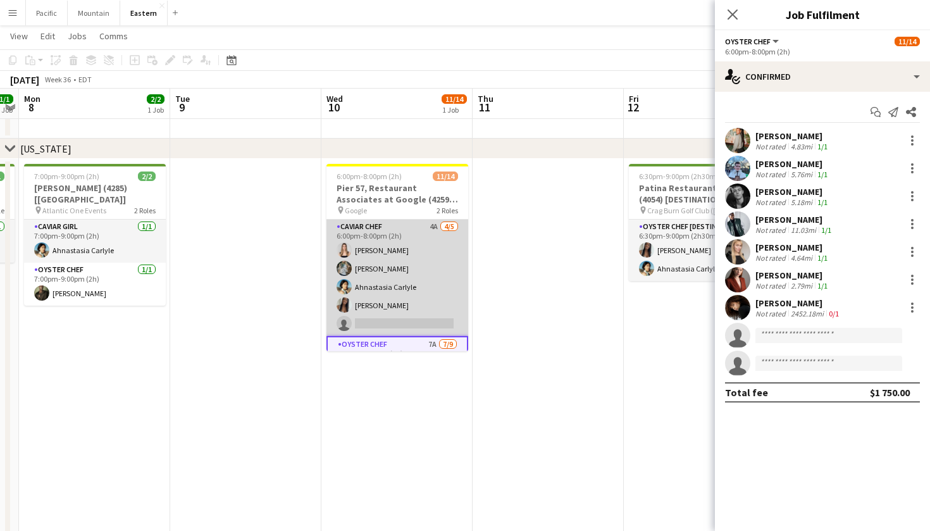
scroll to position [21, 0]
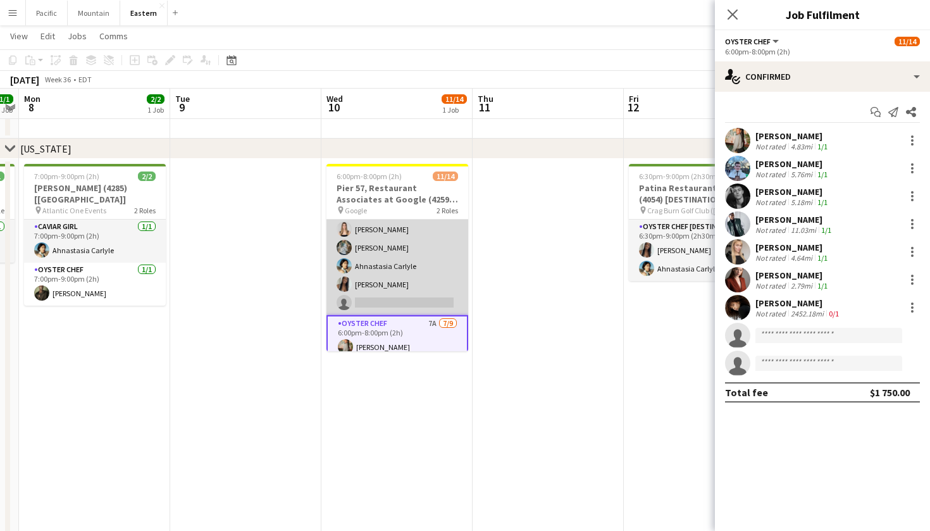
click at [435, 227] on app-card-role "Caviar Chef 4A [DATE] 6:00pm-8:00pm (2h) [PERSON_NAME] [PERSON_NAME] Ahnastasia…" at bounding box center [398, 257] width 142 height 116
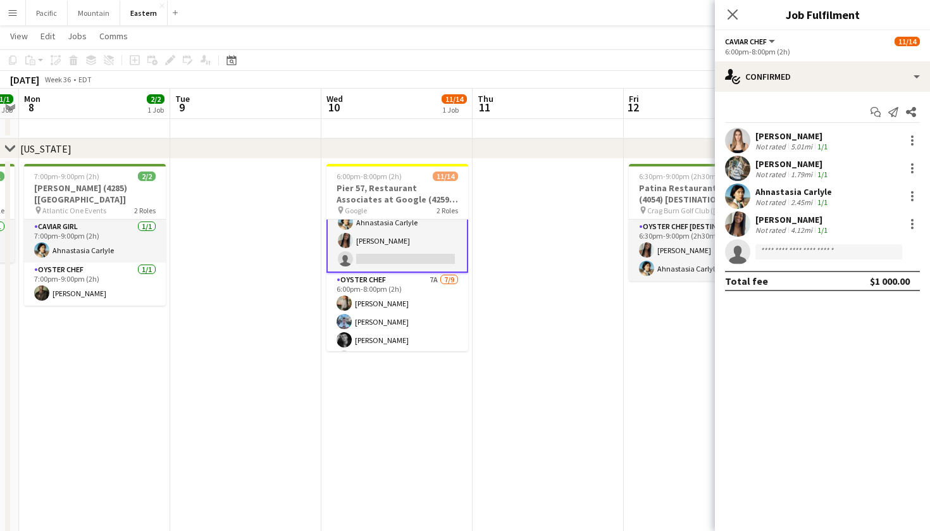
scroll to position [92, 0]
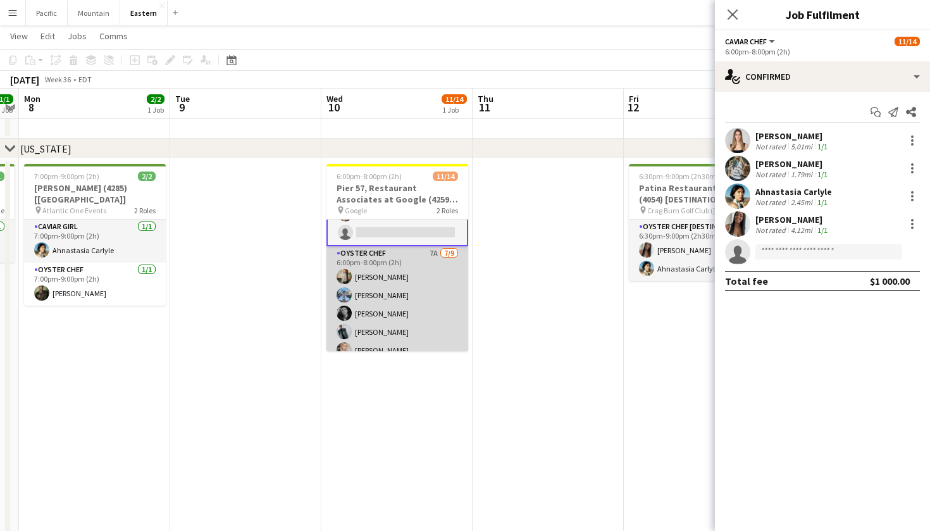
click at [390, 306] on app-card-role "Oyster Chef 7A [DATE] 6:00pm-8:00pm (2h) [PERSON_NAME] [PERSON_NAME] [PERSON_NA…" at bounding box center [398, 341] width 142 height 190
